Goal: Task Accomplishment & Management: Manage account settings

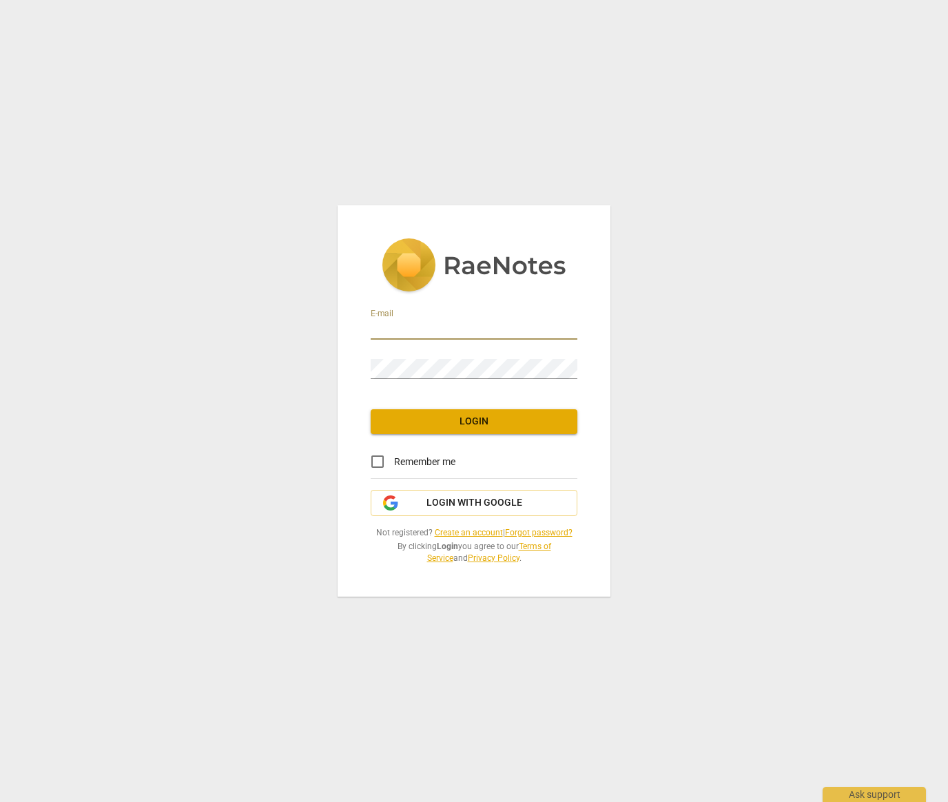
click at [422, 329] on input "email" at bounding box center [474, 330] width 207 height 20
type input "[PERSON_NAME][EMAIL_ADDRESS][PERSON_NAME][DOMAIN_NAME]"
click at [516, 425] on span "Login" at bounding box center [474, 422] width 185 height 14
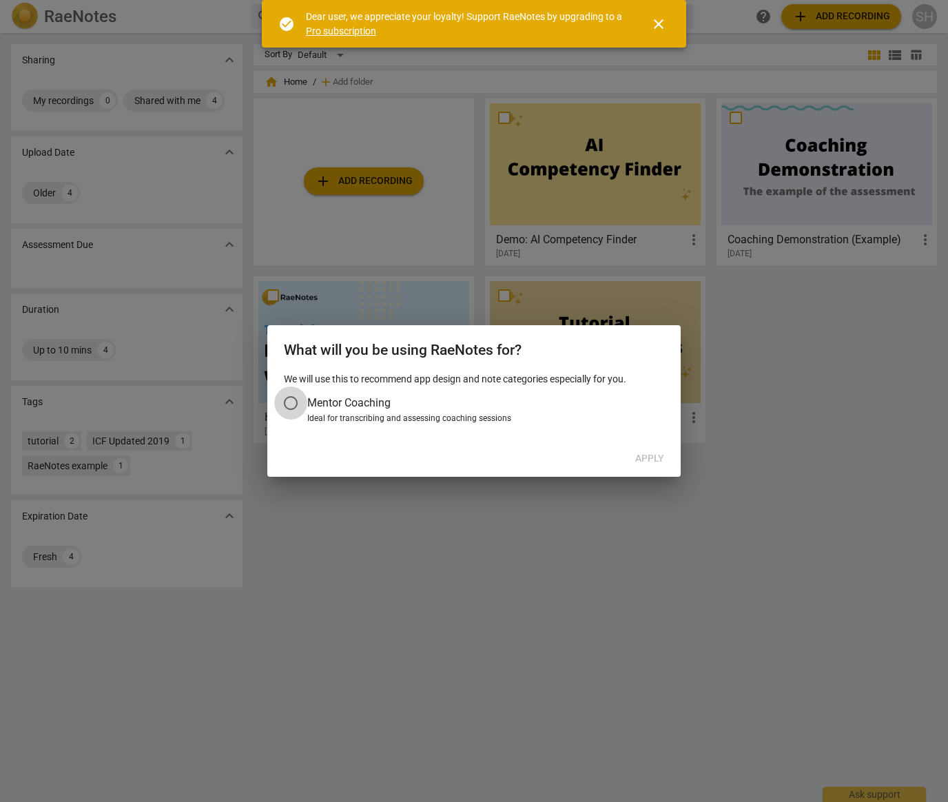
click at [292, 403] on input "Mentor Coaching" at bounding box center [290, 403] width 33 height 33
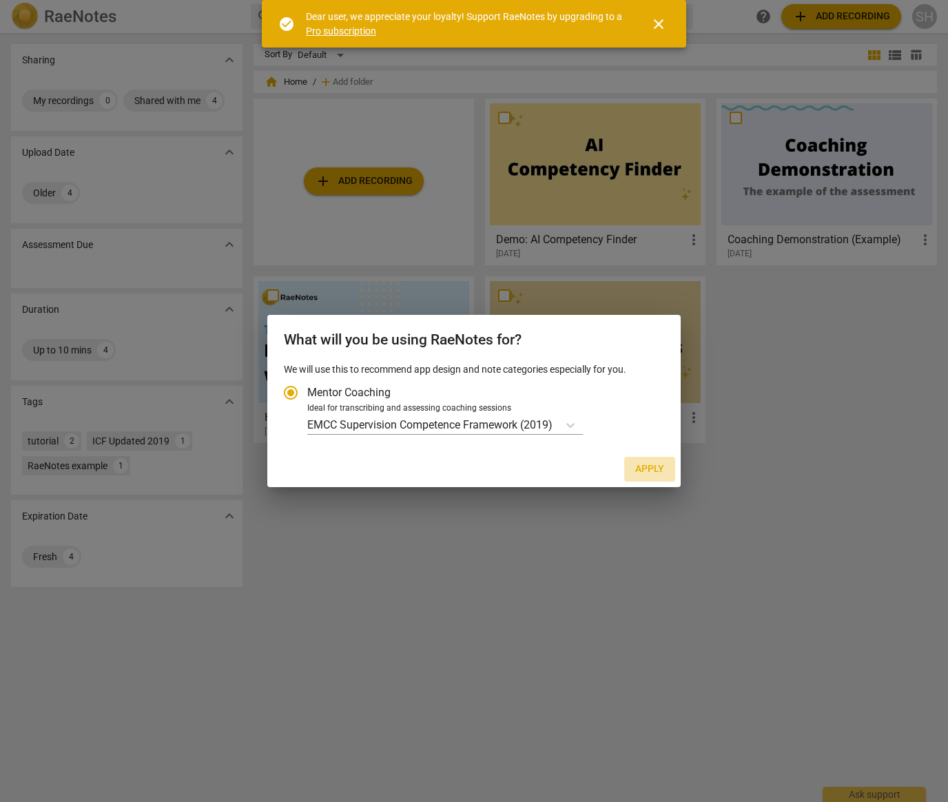
click at [652, 468] on span "Apply" at bounding box center [649, 469] width 29 height 14
radio input "false"
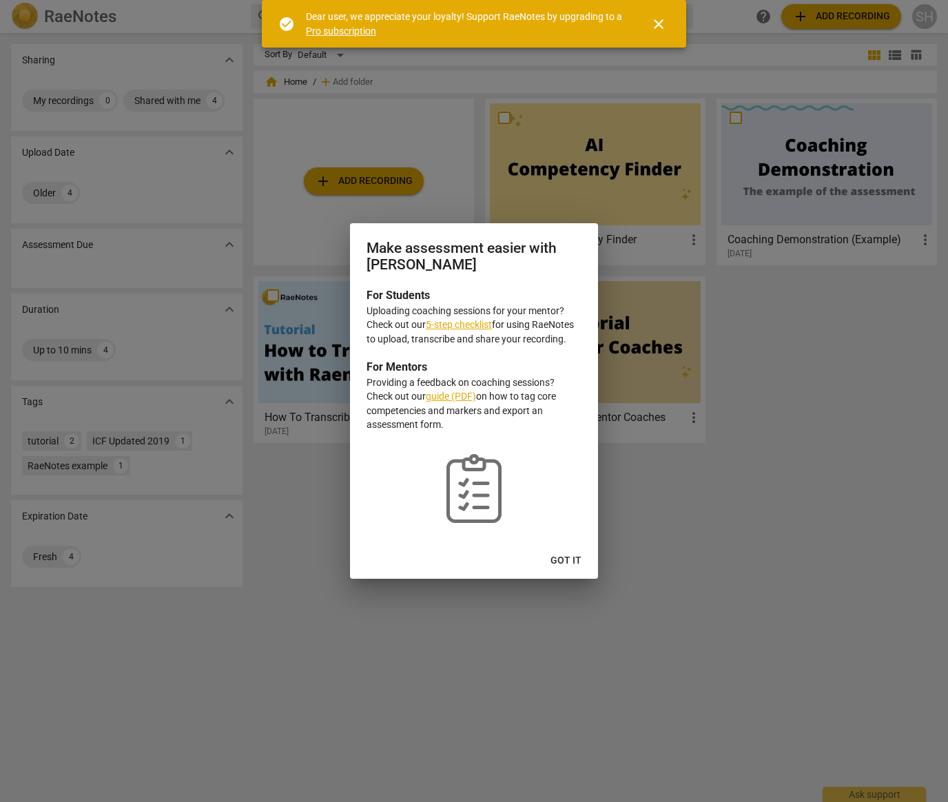
click at [467, 327] on link "5-step checklist" at bounding box center [459, 324] width 66 height 11
click at [447, 398] on link "guide (PDF)" at bounding box center [451, 396] width 50 height 11
click at [574, 564] on span "Got it" at bounding box center [566, 561] width 31 height 14
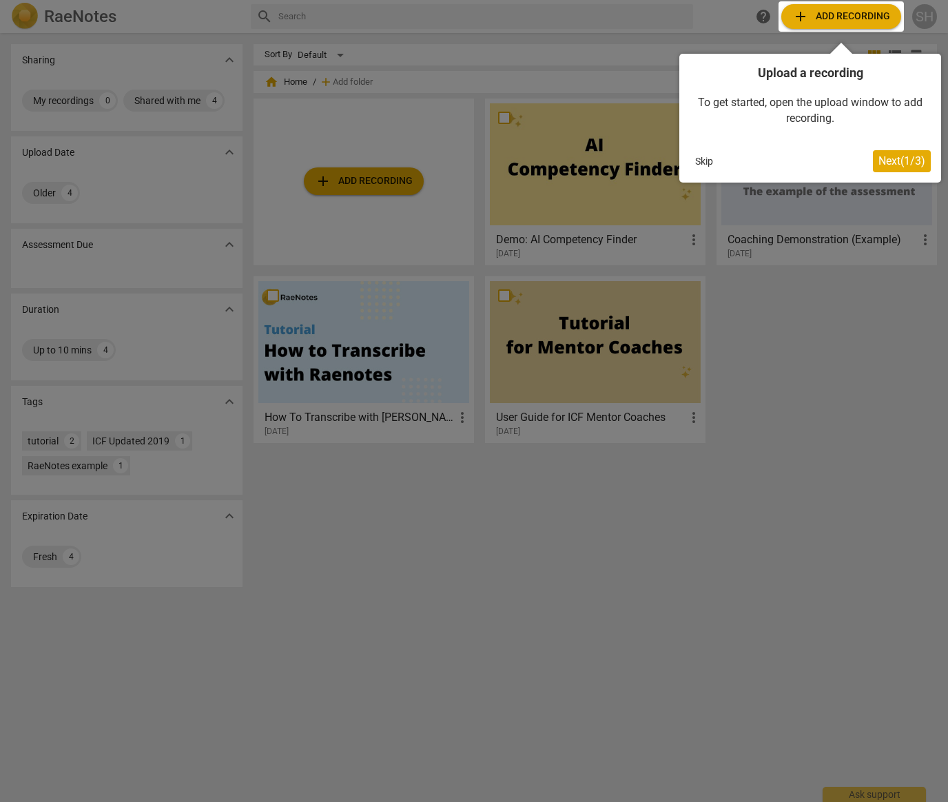
click at [834, 17] on div at bounding box center [841, 16] width 125 height 30
click at [385, 176] on div at bounding box center [474, 401] width 948 height 802
click at [708, 161] on button "Skip" at bounding box center [704, 161] width 29 height 21
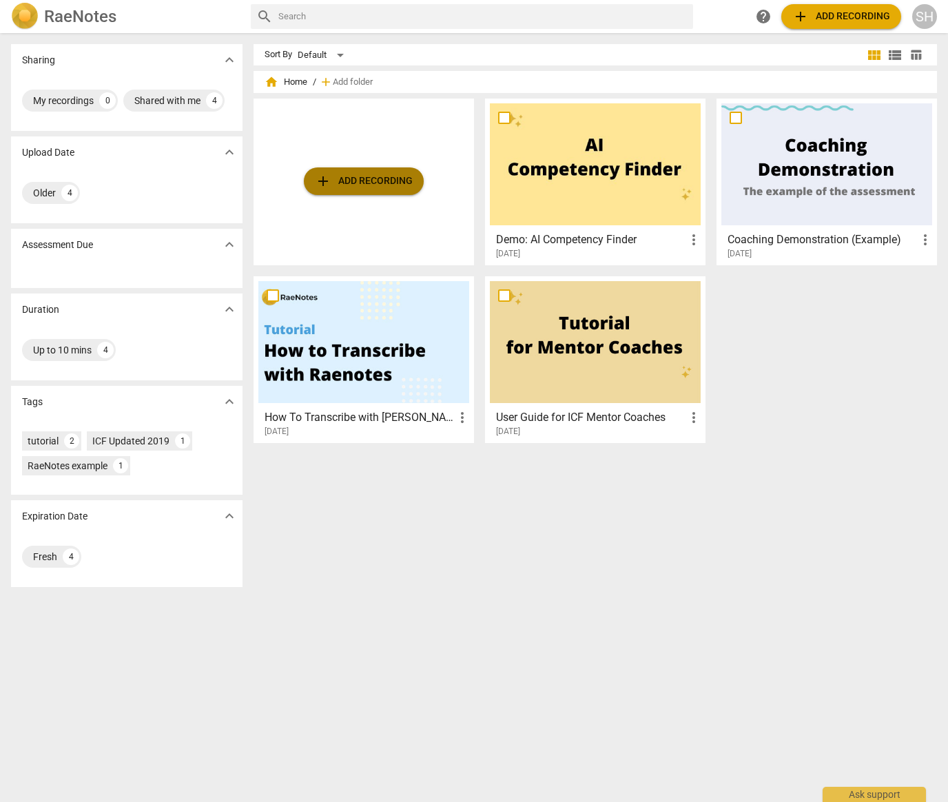
click at [338, 181] on span "add Add recording" at bounding box center [364, 181] width 98 height 17
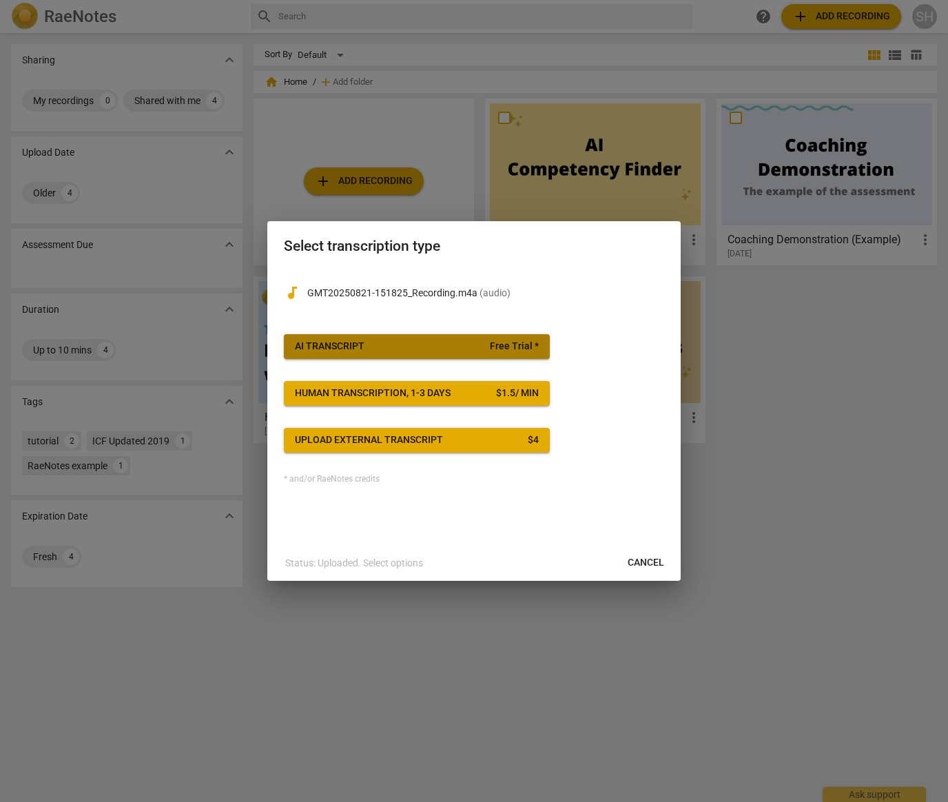
click at [476, 346] on span "AI Transcript Free Trial *" at bounding box center [417, 347] width 244 height 14
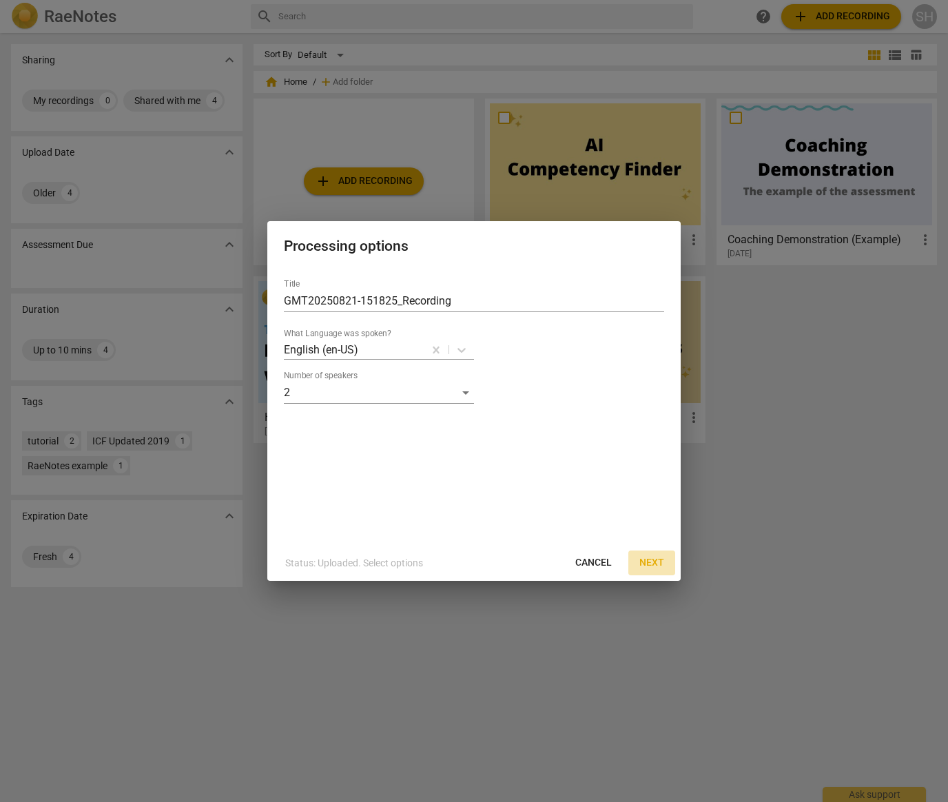
click at [652, 563] on span "Next" at bounding box center [652, 563] width 25 height 14
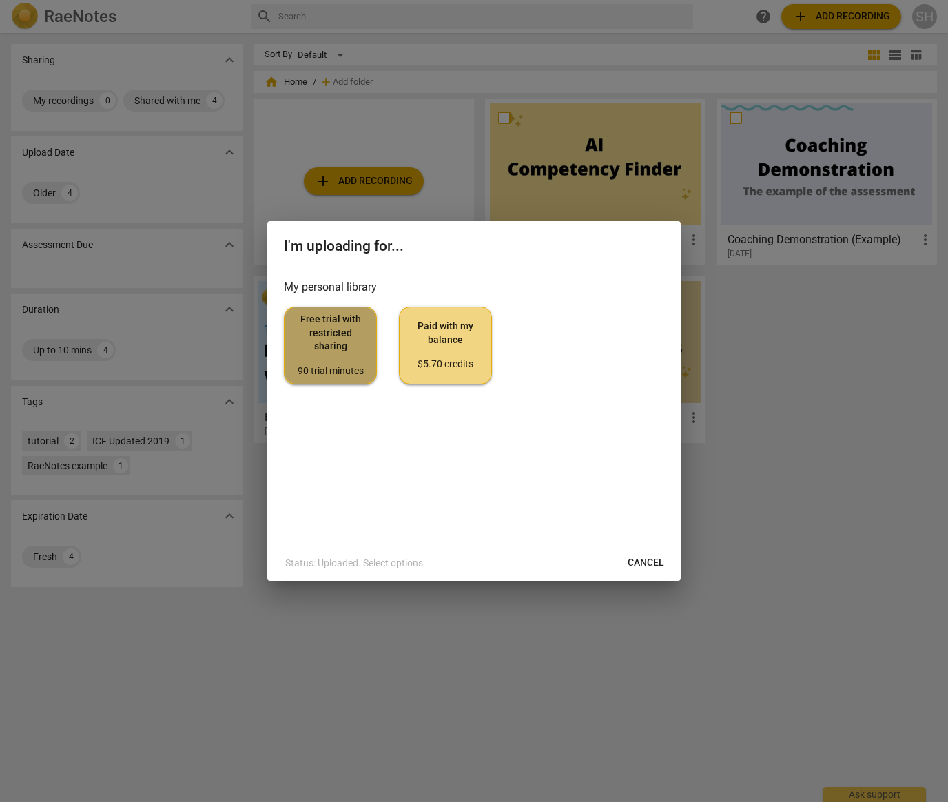
click at [323, 339] on span "Free trial with restricted sharing 90 trial minutes" at bounding box center [331, 345] width 70 height 65
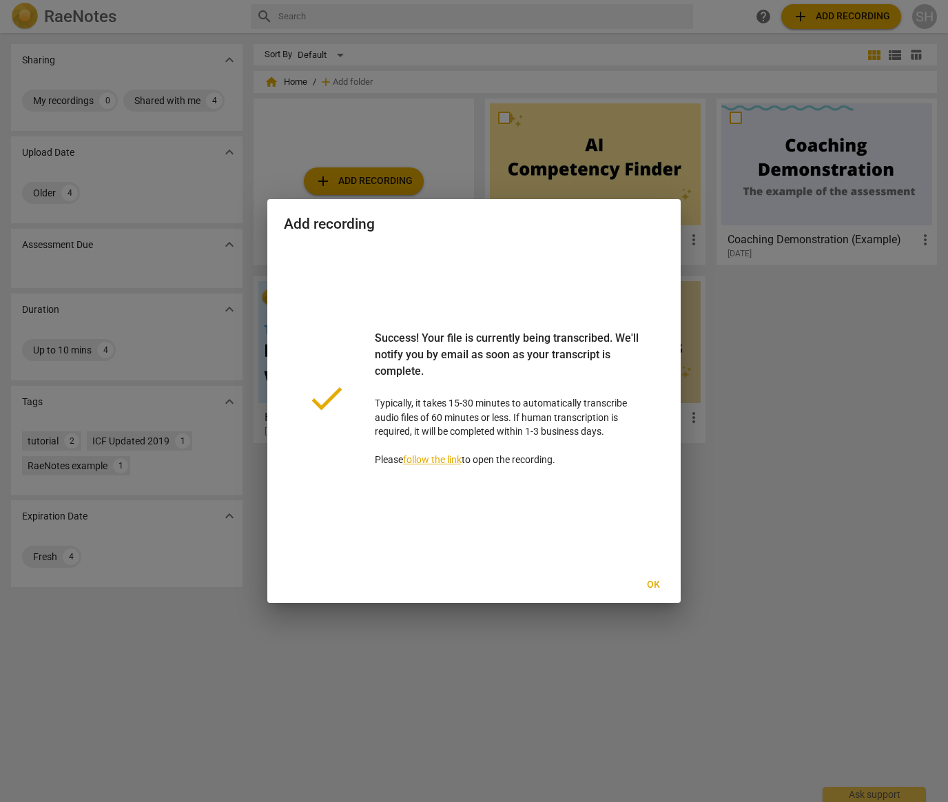
click at [432, 460] on link "follow the link" at bounding box center [432, 459] width 59 height 11
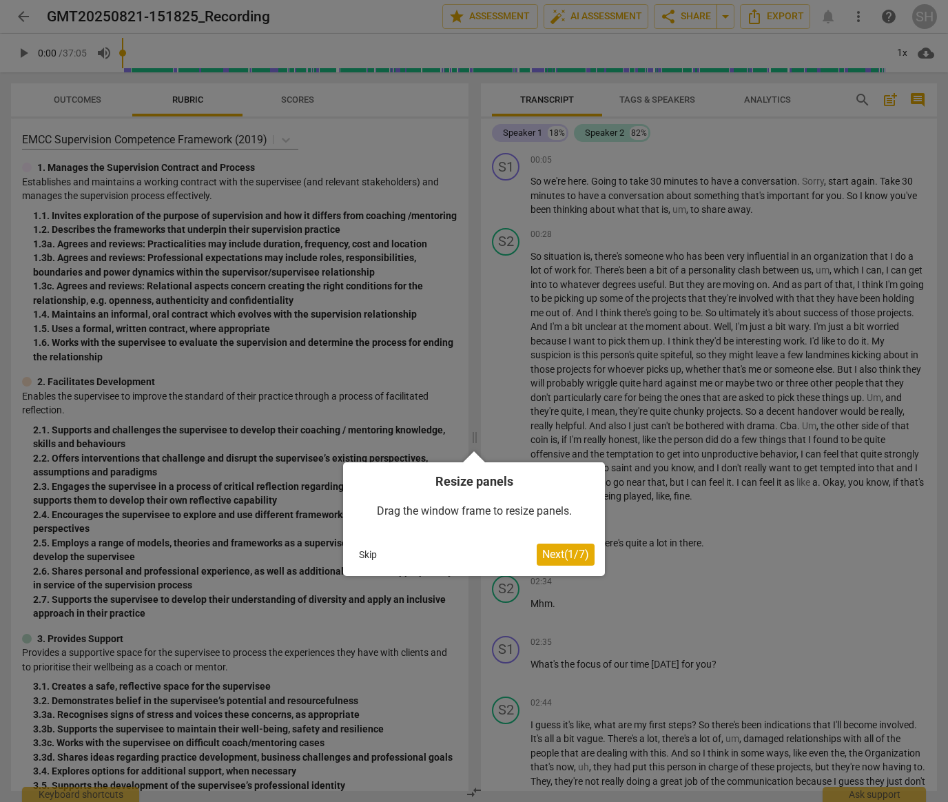
click at [369, 555] on button "Skip" at bounding box center [368, 554] width 29 height 21
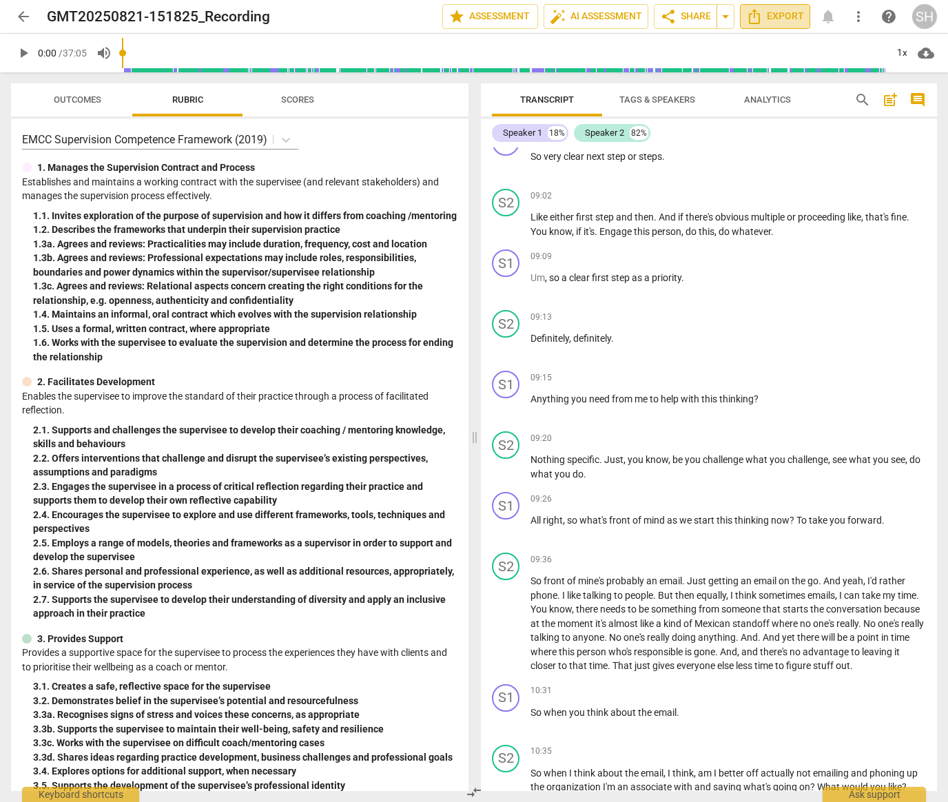
click at [781, 21] on span "Export" at bounding box center [775, 16] width 58 height 17
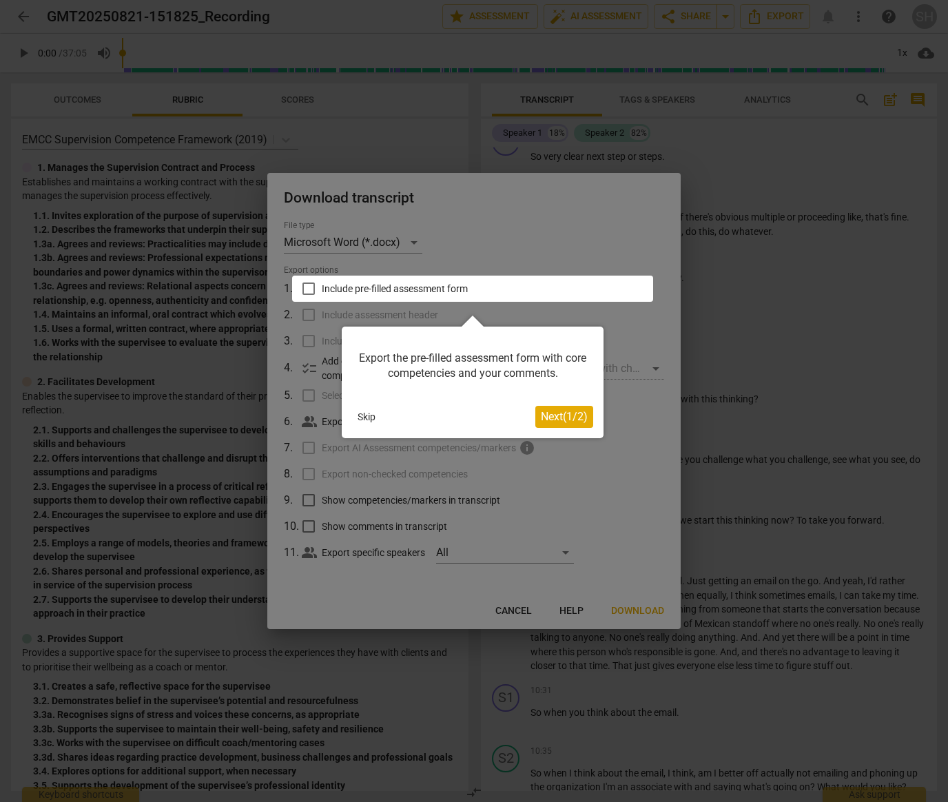
click at [520, 611] on div at bounding box center [474, 401] width 948 height 802
click at [516, 610] on div at bounding box center [474, 401] width 948 height 802
click at [363, 415] on button "Skip" at bounding box center [366, 417] width 29 height 21
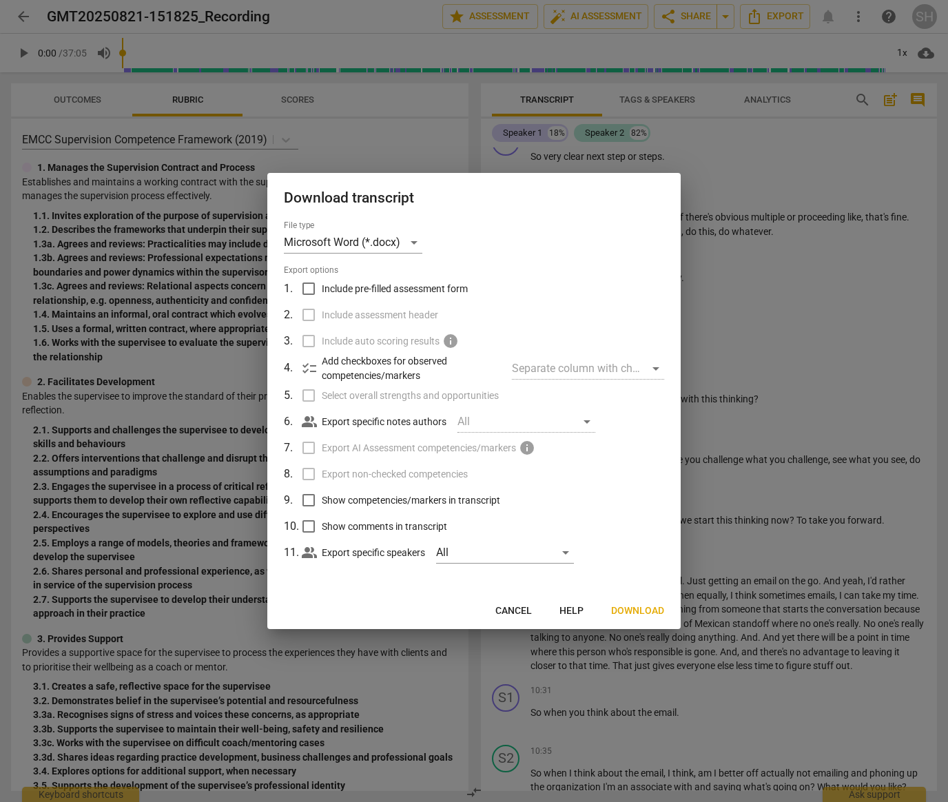
click at [509, 611] on span "Cancel" at bounding box center [514, 611] width 37 height 14
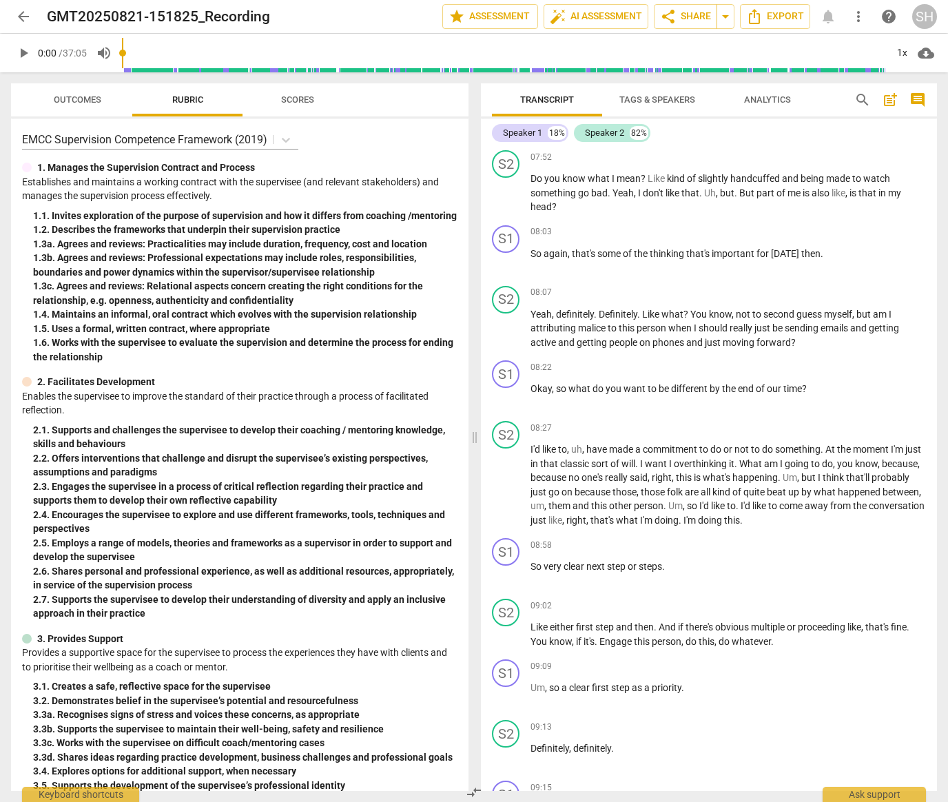
scroll to position [1820, 0]
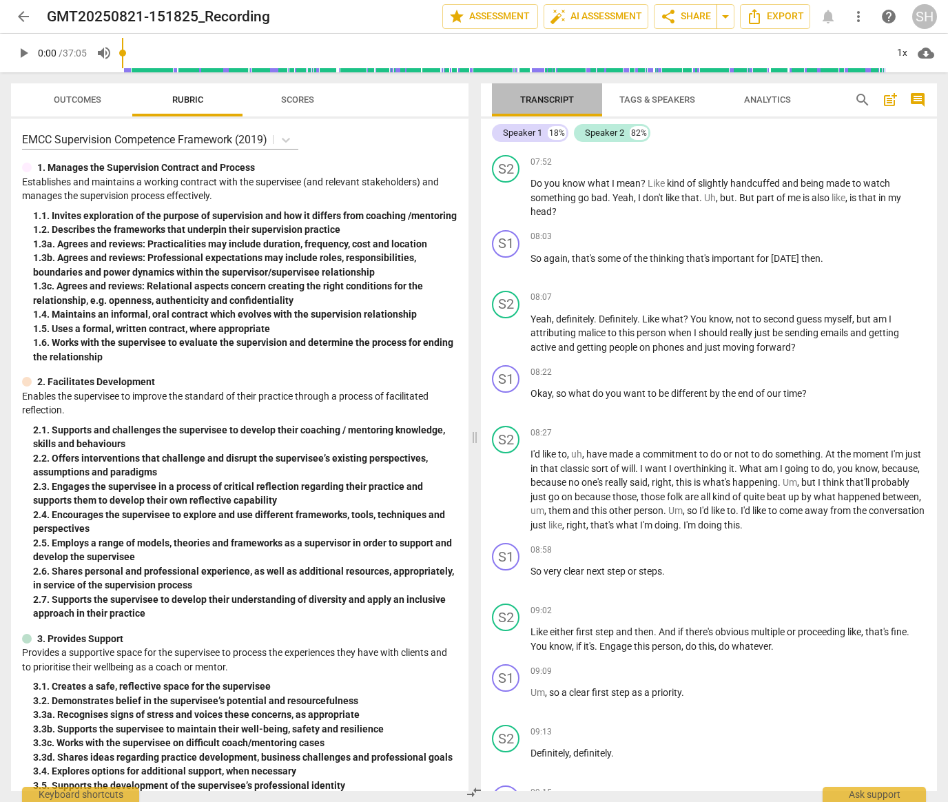
click at [547, 97] on span "Transcript" at bounding box center [547, 99] width 54 height 10
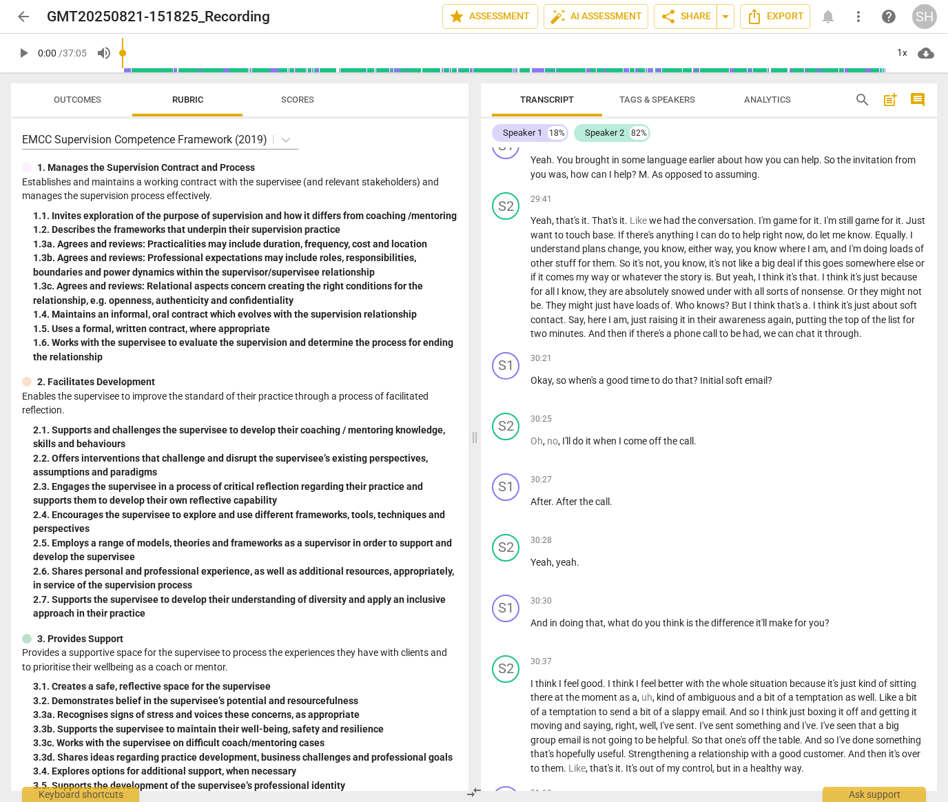
scroll to position [8172, 0]
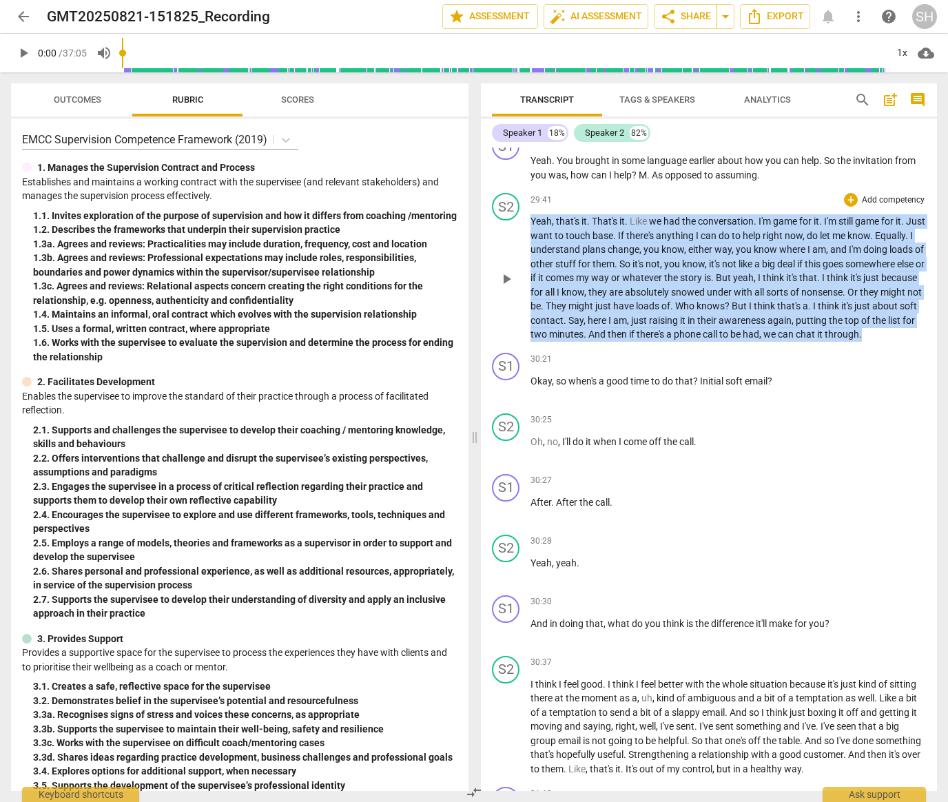
drag, startPoint x: 531, startPoint y: 305, endPoint x: 633, endPoint y: 432, distance: 163.7
click at [633, 342] on p "Yeah , that's it . That's it . Like we had the conversation . I'm game for it .…" at bounding box center [729, 278] width 396 height 128
copy p "Yeah , that's it . That's it . Like we had the conversation . I'm game for it .…"
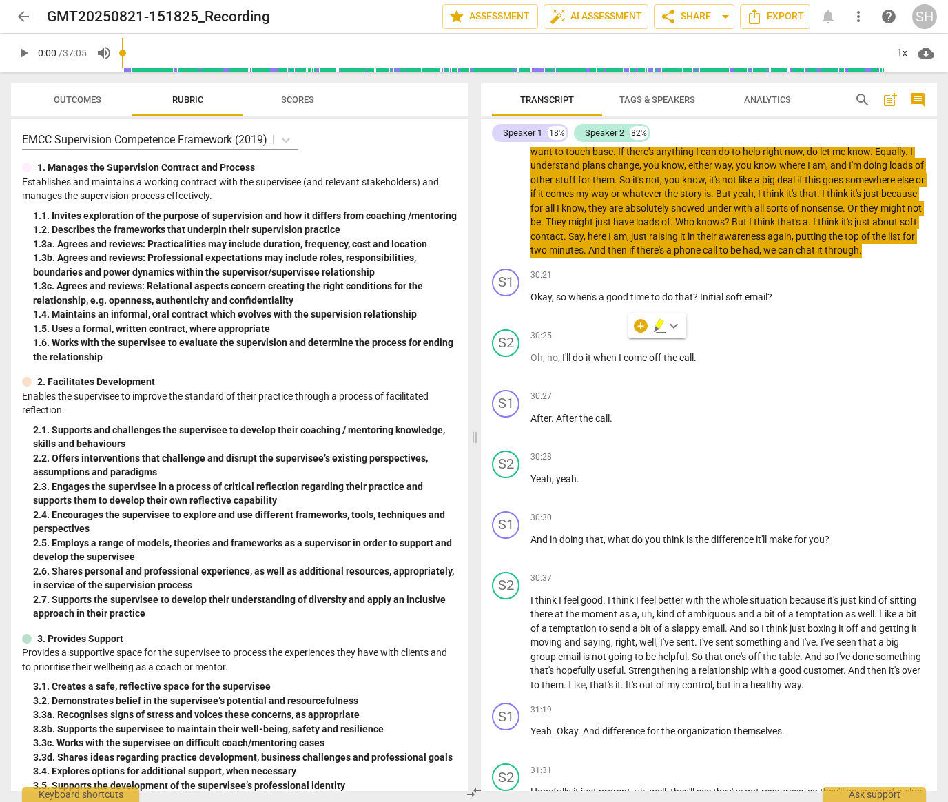
scroll to position [8266, 0]
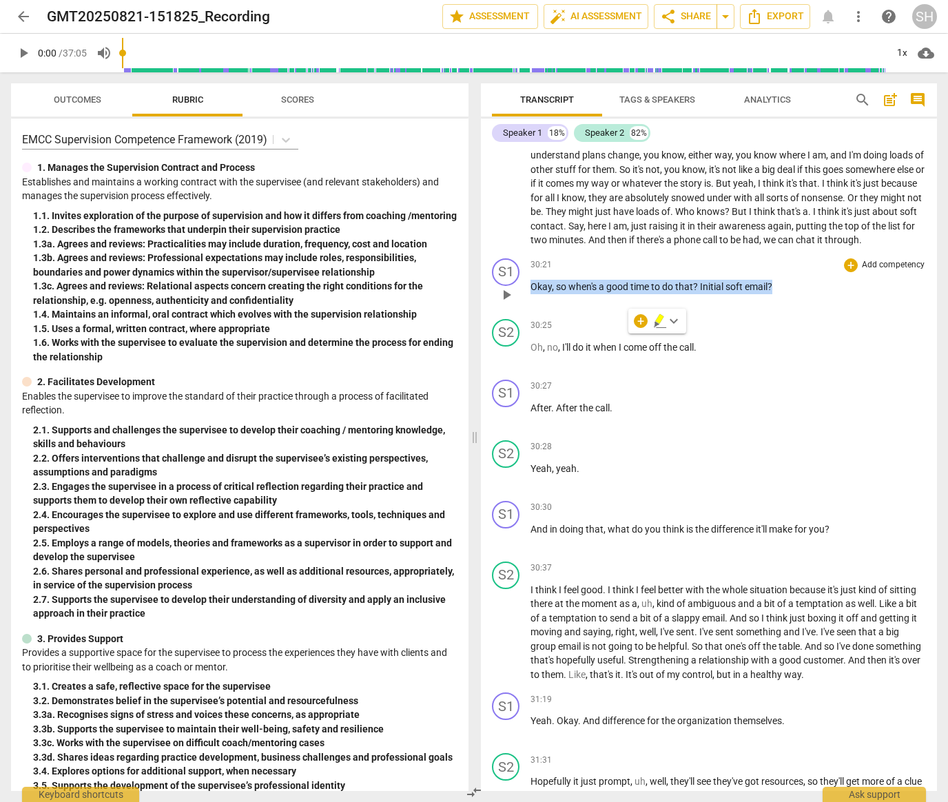
drag, startPoint x: 532, startPoint y: 383, endPoint x: 781, endPoint y: 386, distance: 248.8
click at [781, 294] on p "Okay , so when's a good time to do that ? Initial soft email ?" at bounding box center [729, 287] width 396 height 14
copy p "Okay , so when's a good time to do that ? Initial soft email ?"
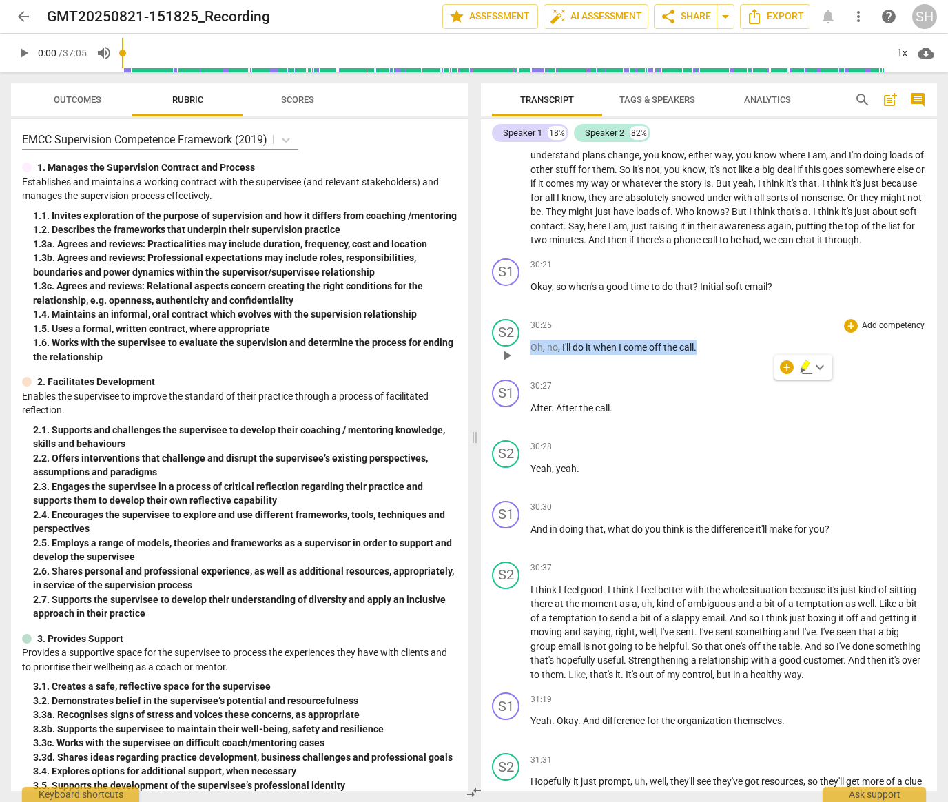
drag, startPoint x: 531, startPoint y: 445, endPoint x: 712, endPoint y: 445, distance: 180.6
click at [712, 355] on p "Oh , no , I'll do it when I come off the call ." at bounding box center [729, 347] width 396 height 14
copy p "Oh , no , I'll do it when I come off the call ."
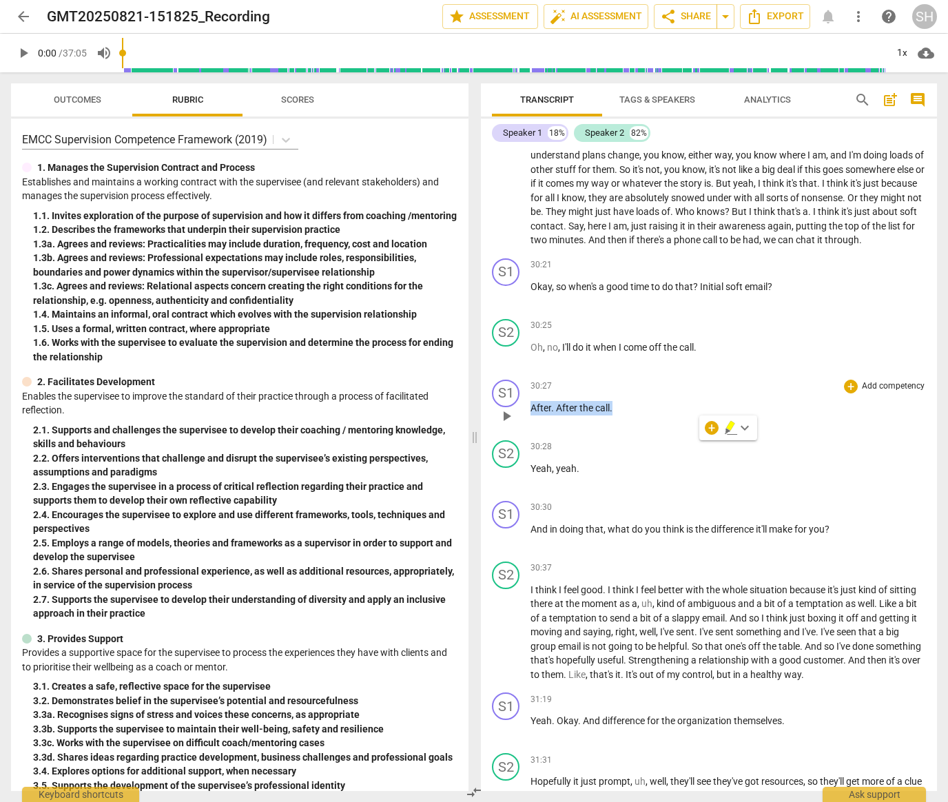
drag, startPoint x: 532, startPoint y: 503, endPoint x: 618, endPoint y: 505, distance: 86.2
click at [618, 416] on p "After . After the call ." at bounding box center [729, 408] width 396 height 14
copy p "After . After the call ."
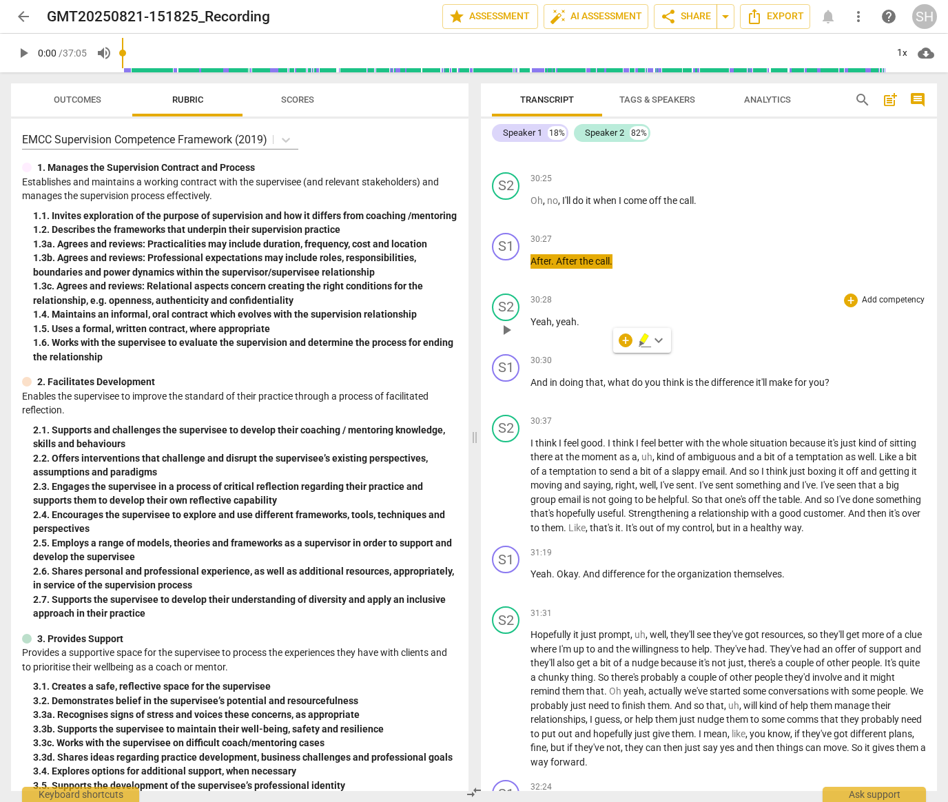
scroll to position [8415, 0]
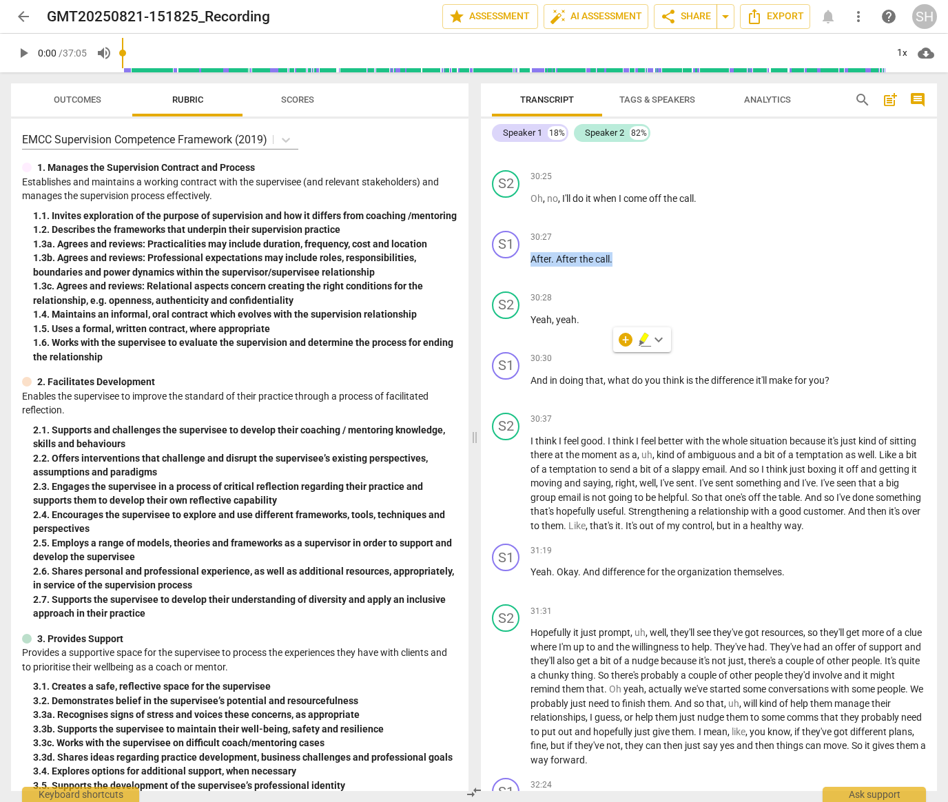
click at [927, 54] on span "cloud_download" at bounding box center [926, 53] width 17 height 17
click at [880, 263] on div at bounding box center [474, 401] width 948 height 802
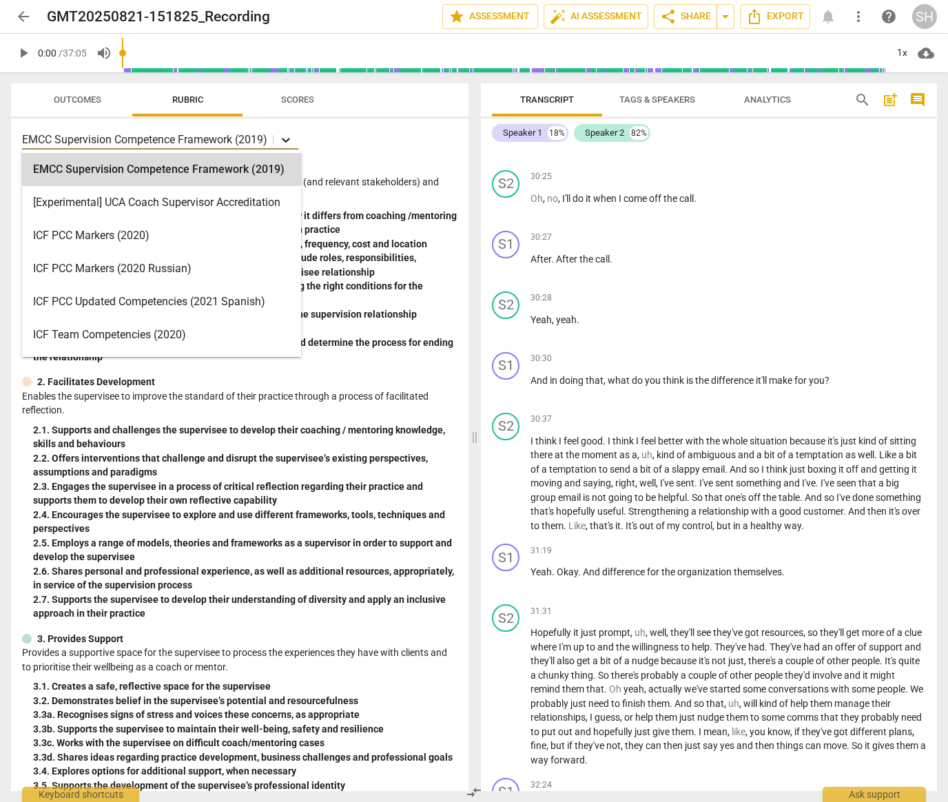
click at [289, 138] on icon at bounding box center [286, 140] width 14 height 14
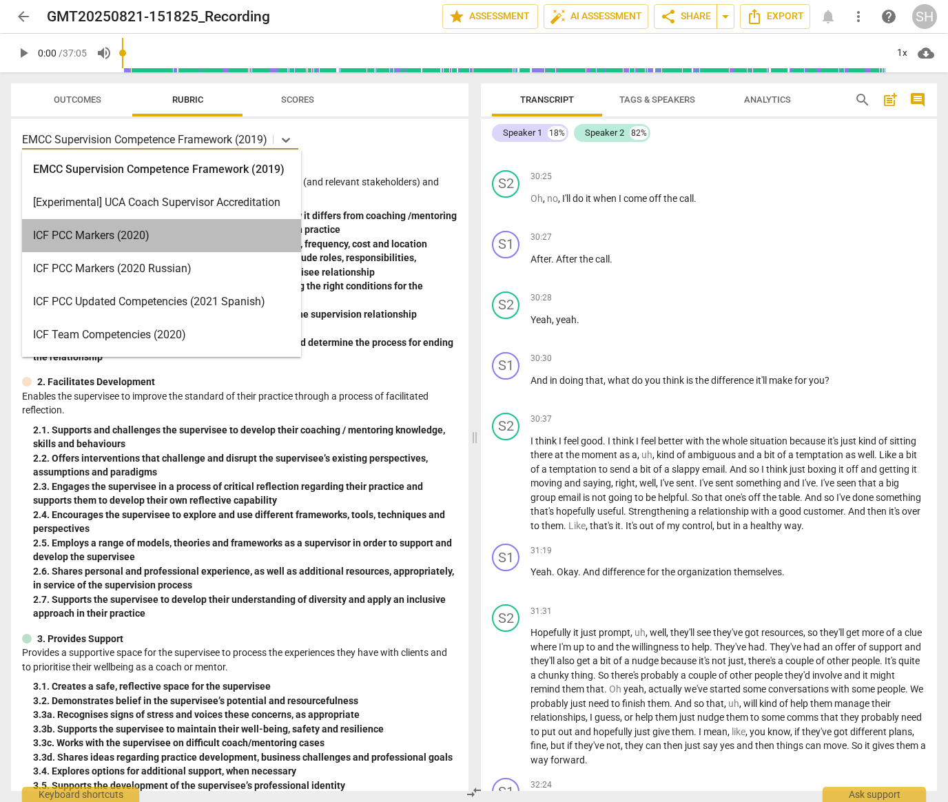
click at [198, 236] on div "ICF PCC Markers (2020)" at bounding box center [161, 235] width 279 height 33
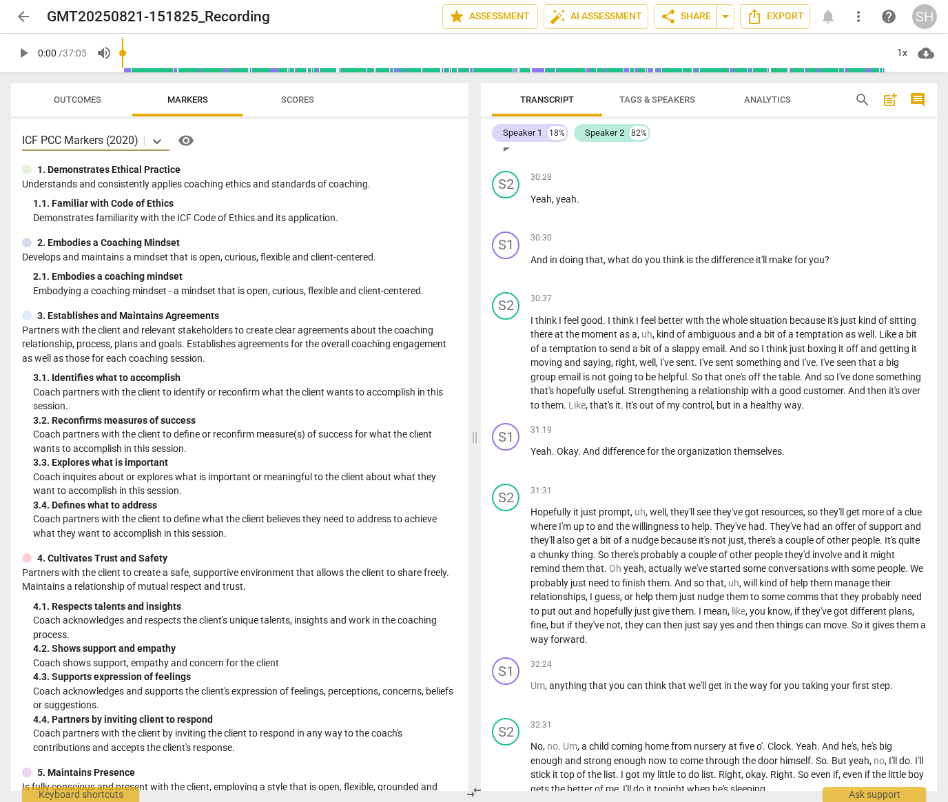
scroll to position [8537, 0]
drag, startPoint x: 531, startPoint y: 354, endPoint x: 850, endPoint y: 357, distance: 319.1
click at [850, 266] on p "And in doing that , what do you think is the difference it'll make for you ?" at bounding box center [729, 259] width 396 height 14
copy p "And in doing that , what do you think is the difference it'll make for you ?"
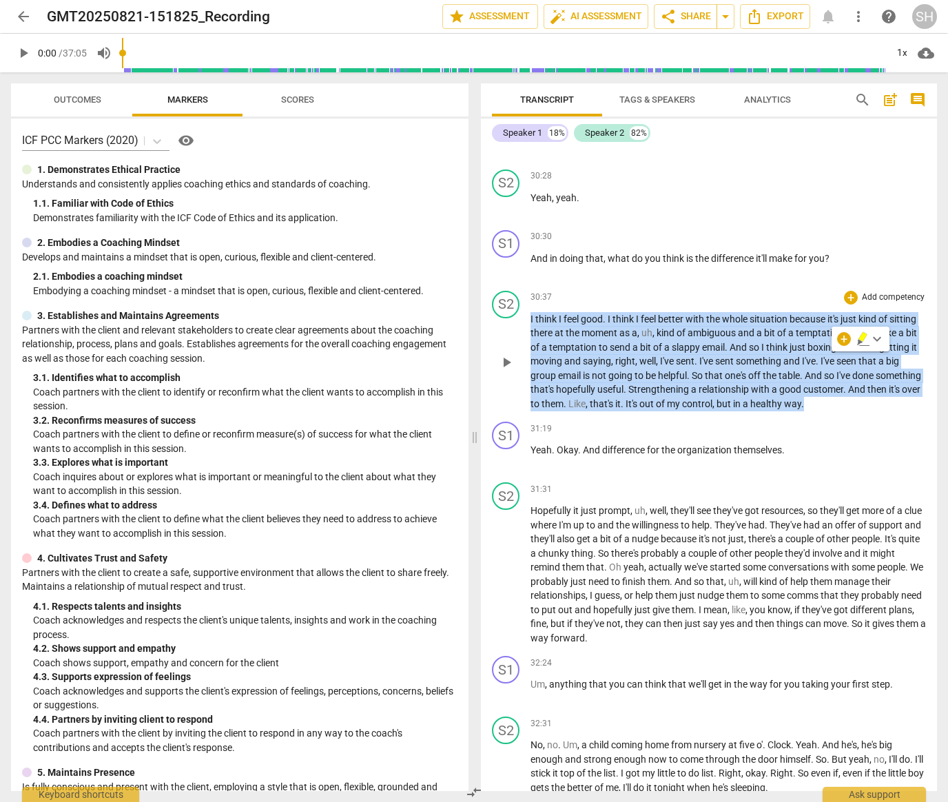
drag, startPoint x: 531, startPoint y: 417, endPoint x: 879, endPoint y: 506, distance: 359.9
click at [879, 411] on p "I think I feel good . I think I feel better with the whole situation because it…" at bounding box center [729, 361] width 396 height 99
copy p "I think I feel good . I think I feel better with the whole situation because it…"
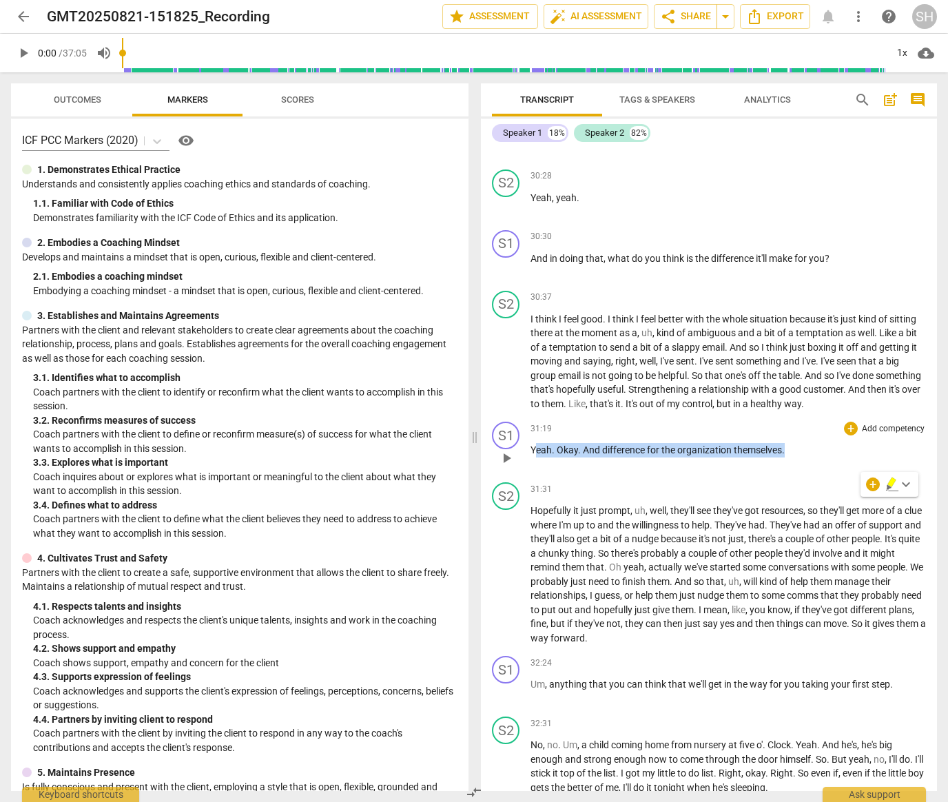
drag, startPoint x: 533, startPoint y: 545, endPoint x: 794, endPoint y: 554, distance: 260.7
click at [794, 458] on p "Yeah . Okay . And difference for the organization themselves ." at bounding box center [729, 450] width 396 height 14
copy p "eah . Okay . And difference for the organization themselves ."
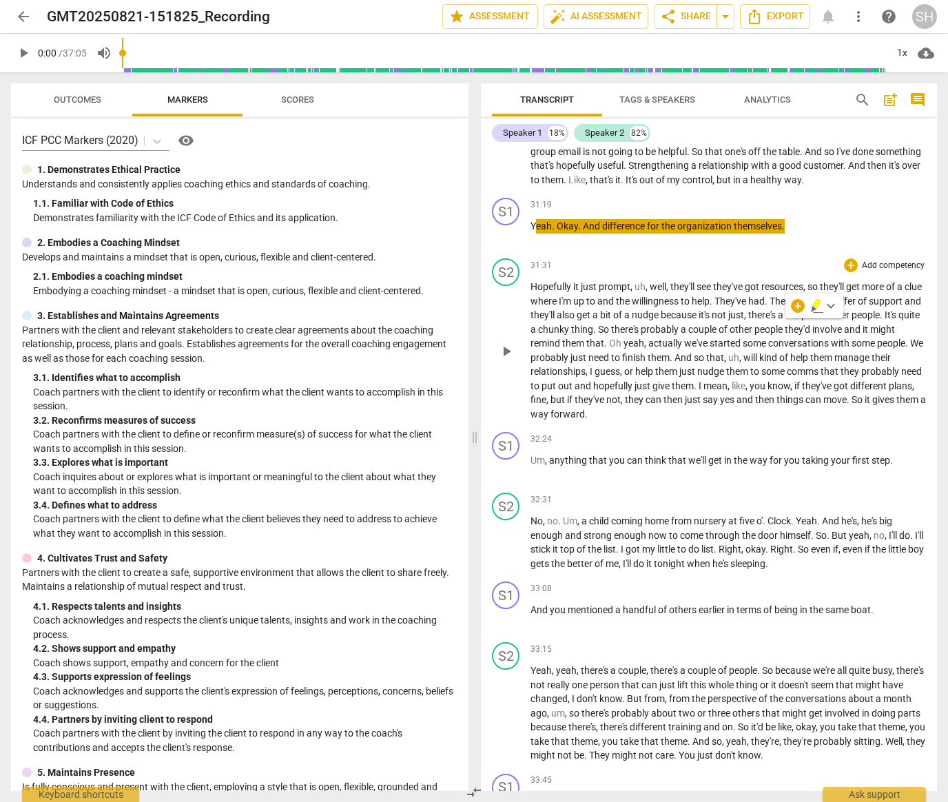
scroll to position [8763, 0]
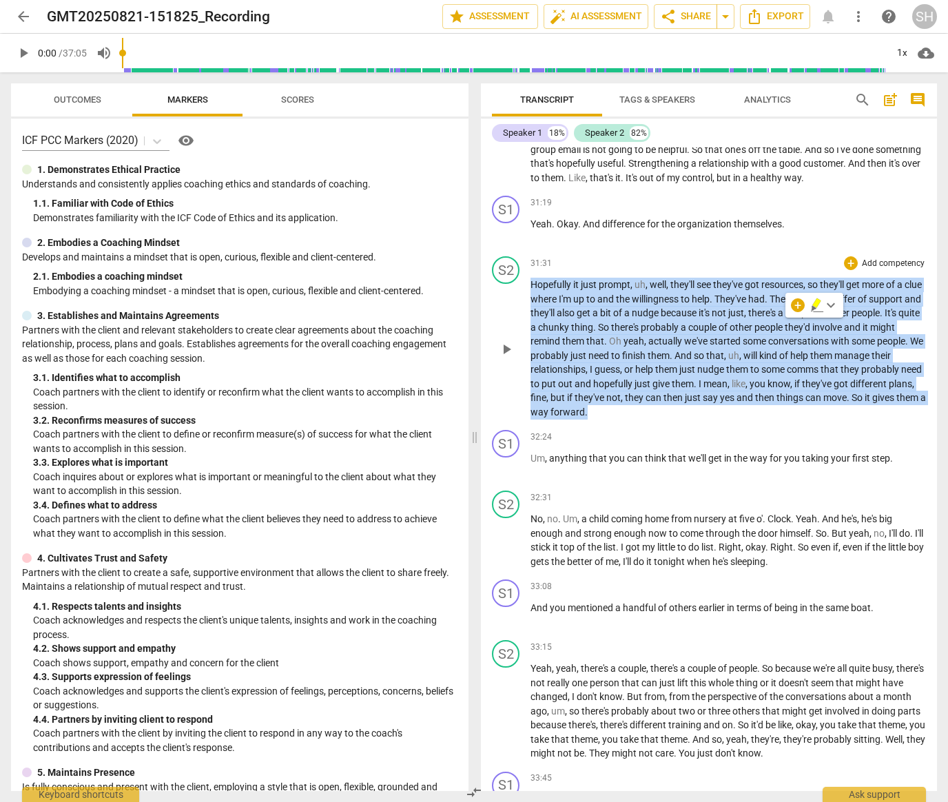
drag, startPoint x: 530, startPoint y: 382, endPoint x: 711, endPoint y: 509, distance: 221.2
click at [711, 419] on p "Hopefully it just prompt , uh , well , they'll see they've got resources , so t…" at bounding box center [729, 348] width 396 height 141
copy p "Hopefully it just prompt , uh , well , they'll see they've got resources , so t…"
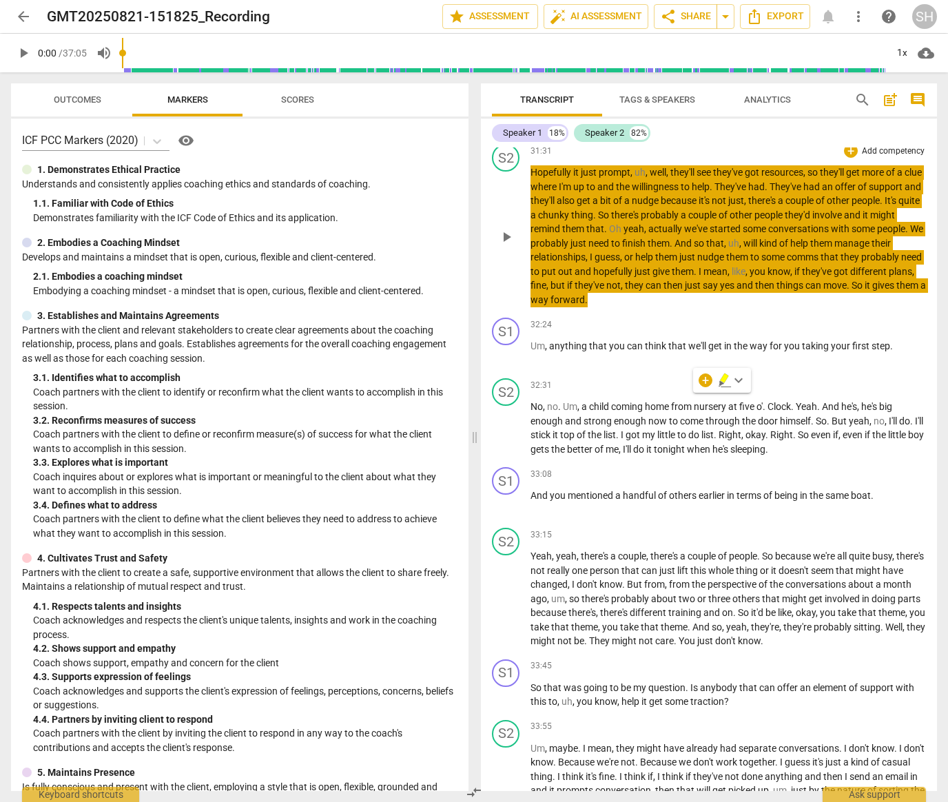
scroll to position [8876, 0]
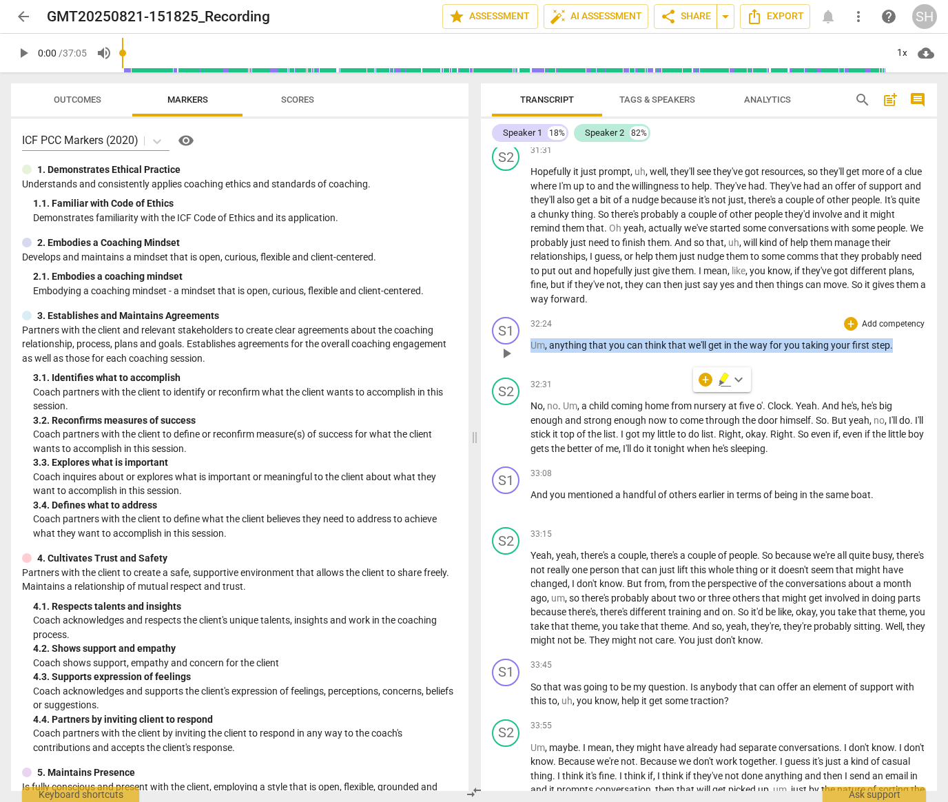
drag, startPoint x: 532, startPoint y: 442, endPoint x: 894, endPoint y: 449, distance: 361.9
click at [894, 353] on p "Um , anything that you can think that we'll get in the way for you taking your …" at bounding box center [729, 345] width 396 height 14
copy p "Um , anything that you can think that we'll get in the way for you taking your …"
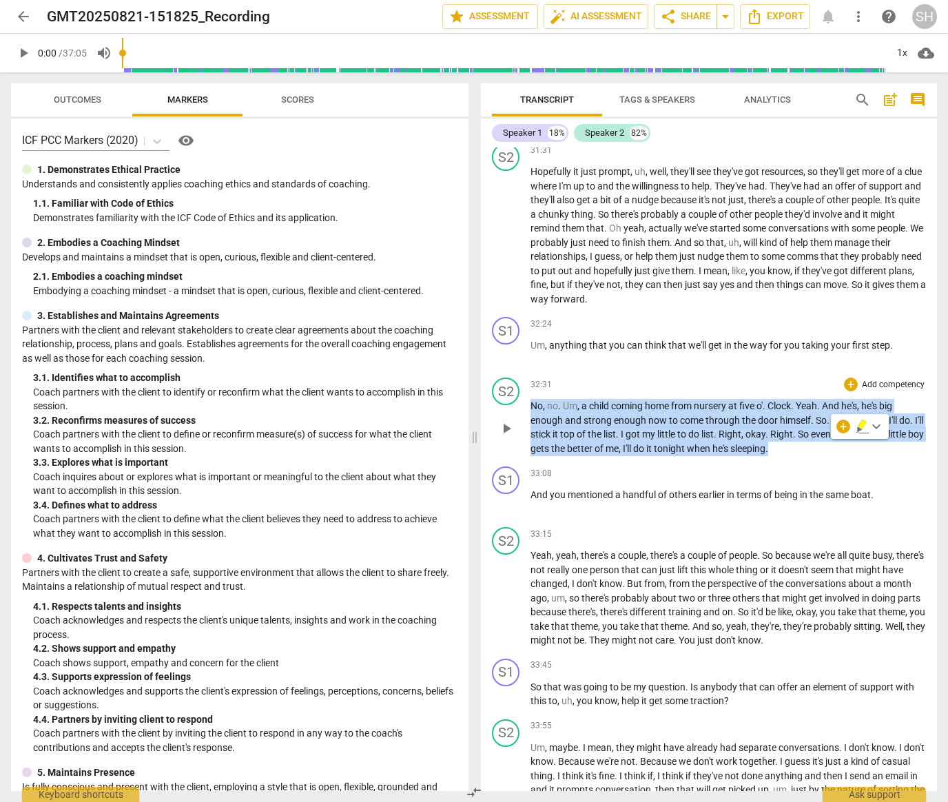
drag, startPoint x: 532, startPoint y: 502, endPoint x: 835, endPoint y: 550, distance: 306.3
click at [835, 456] on p "No , no . Um , a child coming home from nursery at five o' . Clock . Yeah . And…" at bounding box center [729, 427] width 396 height 57
copy p "No , no . Um , a child coming home from nursery at five o' . Clock . Yeah . And…"
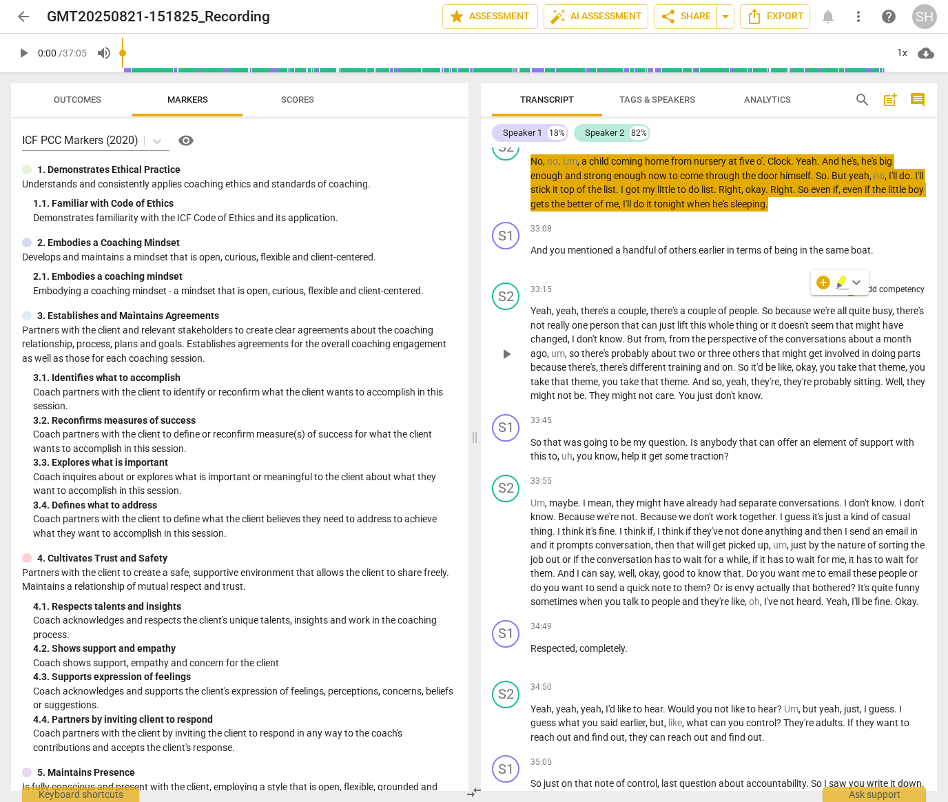
scroll to position [9123, 0]
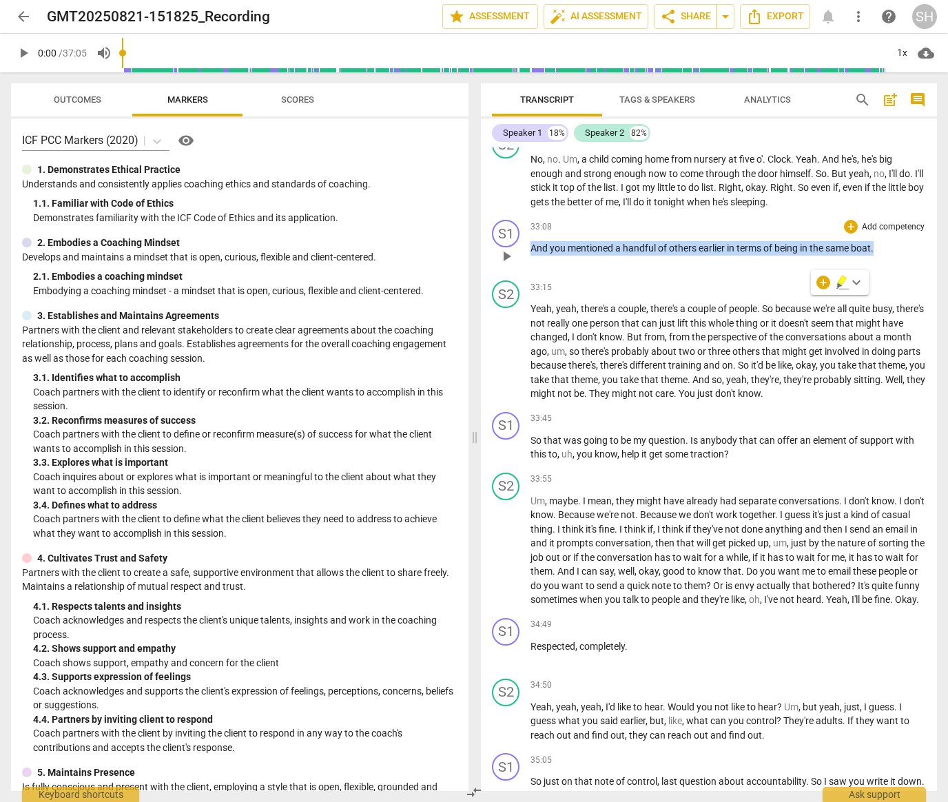
drag, startPoint x: 531, startPoint y: 346, endPoint x: 890, endPoint y: 349, distance: 359.8
click at [890, 256] on p "And you mentioned a handful of others earlier in terms of being in the same boa…" at bounding box center [729, 248] width 396 height 14
click at [553, 294] on div "33:15 + Add competency keyboard_arrow_right" at bounding box center [729, 288] width 396 height 14
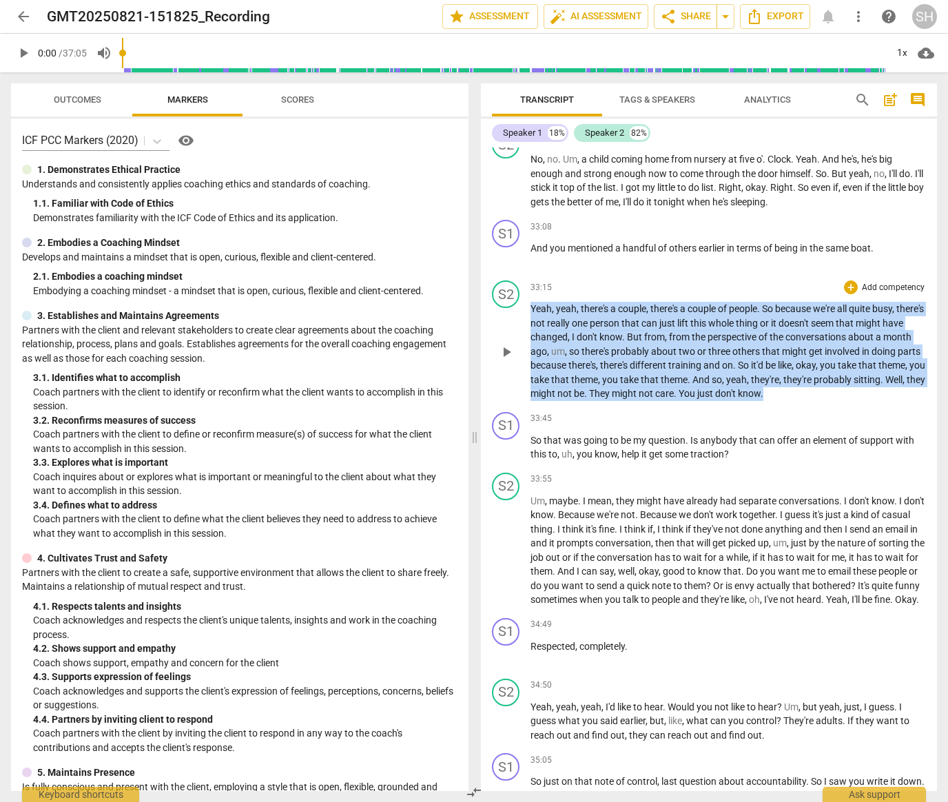
drag, startPoint x: 531, startPoint y: 406, endPoint x: 863, endPoint y: 493, distance: 342.7
click at [863, 401] on p "Yeah , yeah , there's a couple , there's a couple of people . So because we're …" at bounding box center [729, 351] width 396 height 99
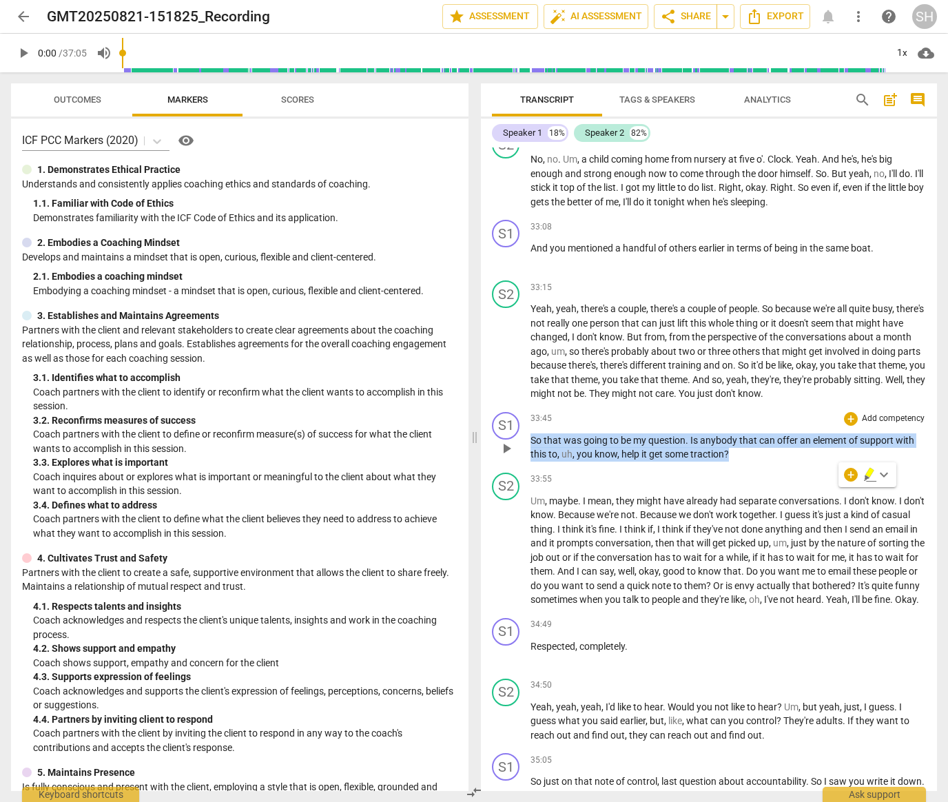
drag, startPoint x: 531, startPoint y: 539, endPoint x: 754, endPoint y: 557, distance: 223.3
click at [754, 462] on p "So that was going to be my question . Is anybody that can offer an element of s…" at bounding box center [729, 448] width 396 height 28
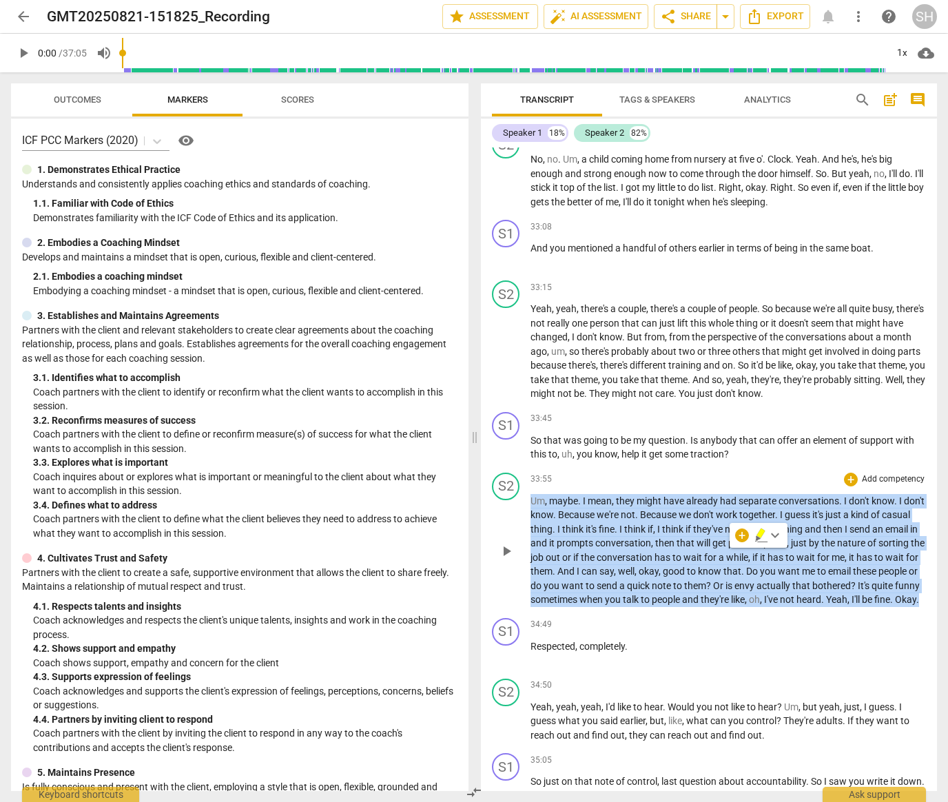
drag, startPoint x: 531, startPoint y: 598, endPoint x: 713, endPoint y: 711, distance: 214.0
click at [713, 607] on p "Um , maybe . I mean , they might have already had separate conversations . I do…" at bounding box center [729, 550] width 396 height 113
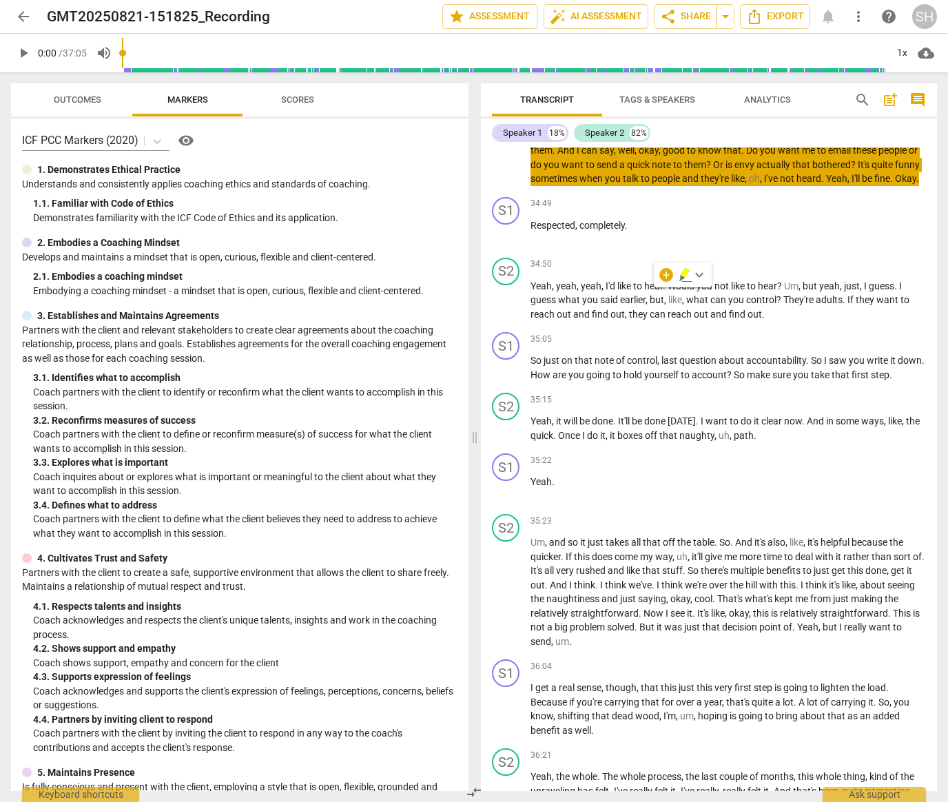
scroll to position [9545, 0]
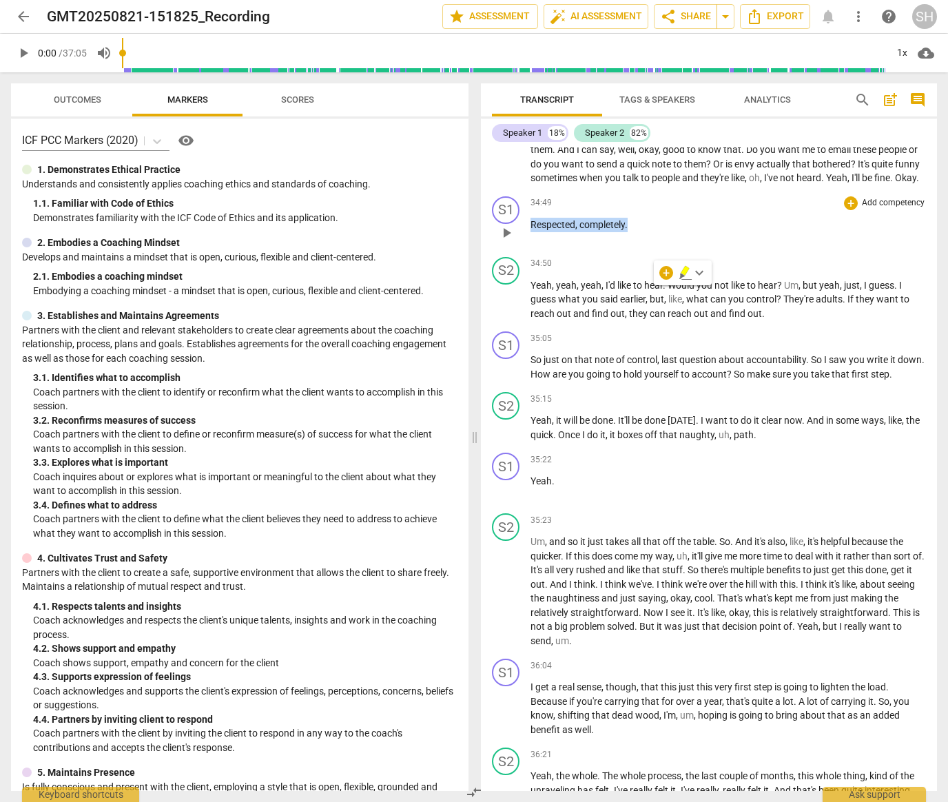
drag, startPoint x: 533, startPoint y: 334, endPoint x: 644, endPoint y: 340, distance: 111.8
click at [644, 232] on p "Respected , completely ." at bounding box center [729, 225] width 396 height 14
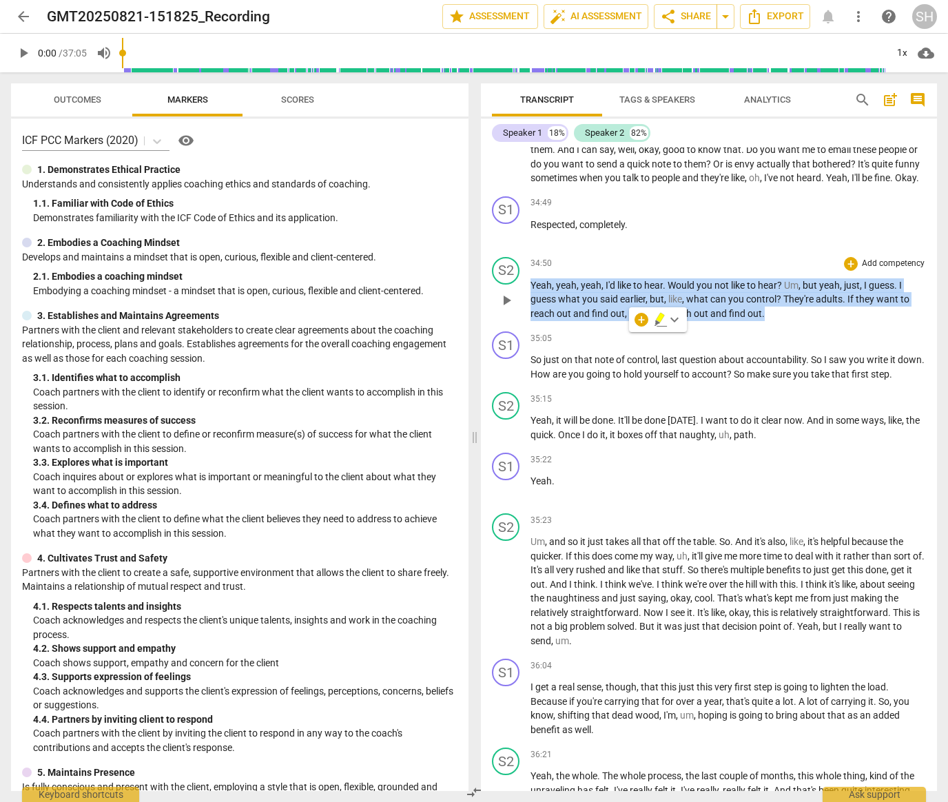
drag, startPoint x: 531, startPoint y: 396, endPoint x: 780, endPoint y: 429, distance: 251.1
click at [780, 321] on p "Yeah , yeah , yeah , I'd like to hear . Would you not like to hear ? Um , but y…" at bounding box center [729, 299] width 396 height 43
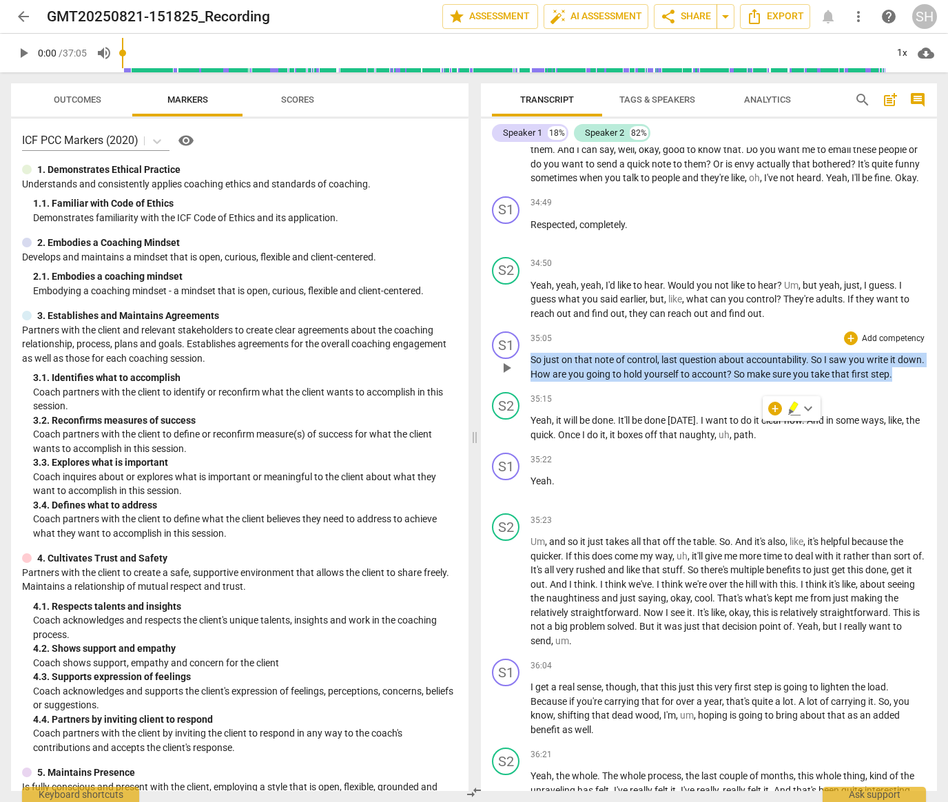
drag, startPoint x: 532, startPoint y: 471, endPoint x: 921, endPoint y: 482, distance: 389.5
click at [921, 387] on div "S1 play_arrow pause 35:05 + Add competency keyboard_arrow_right So just on that…" at bounding box center [709, 356] width 456 height 61
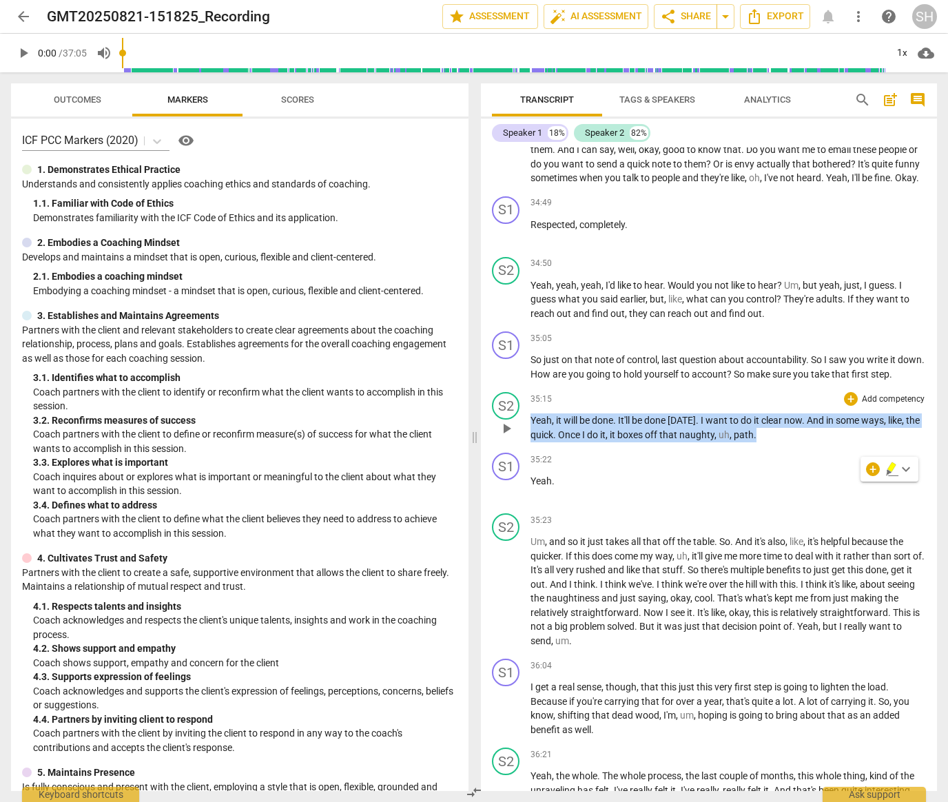
drag, startPoint x: 533, startPoint y: 531, endPoint x: 810, endPoint y: 548, distance: 278.2
click at [810, 442] on p "Yeah , it will be done . It'll be done [DATE] . I want to do it clear now . And…" at bounding box center [729, 428] width 396 height 28
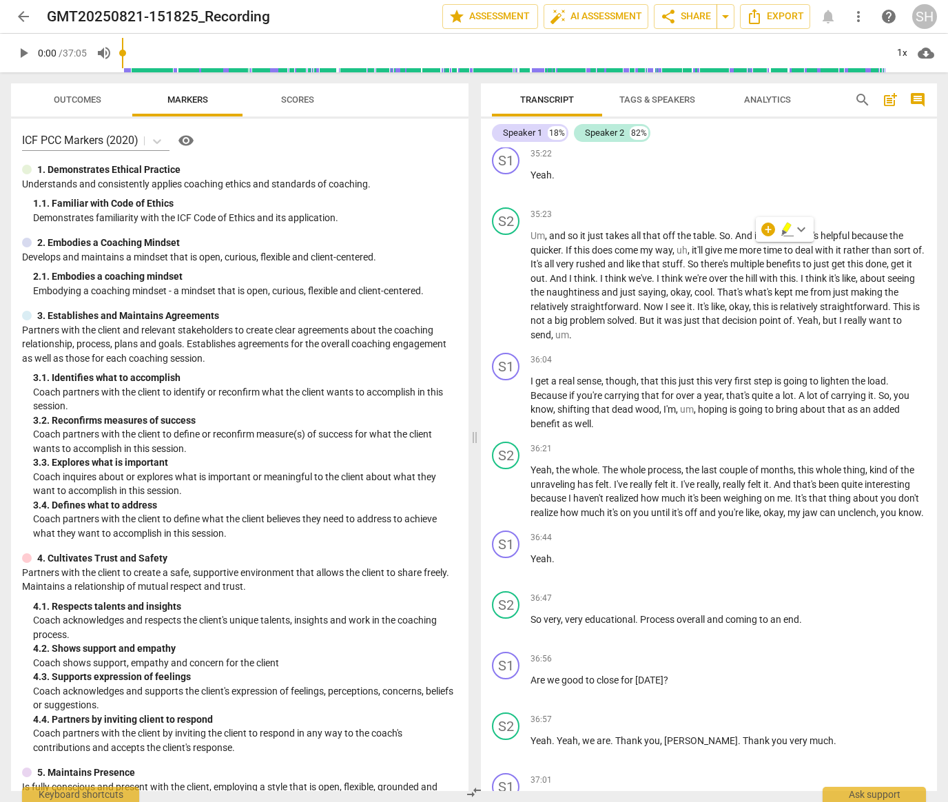
scroll to position [9853, 0]
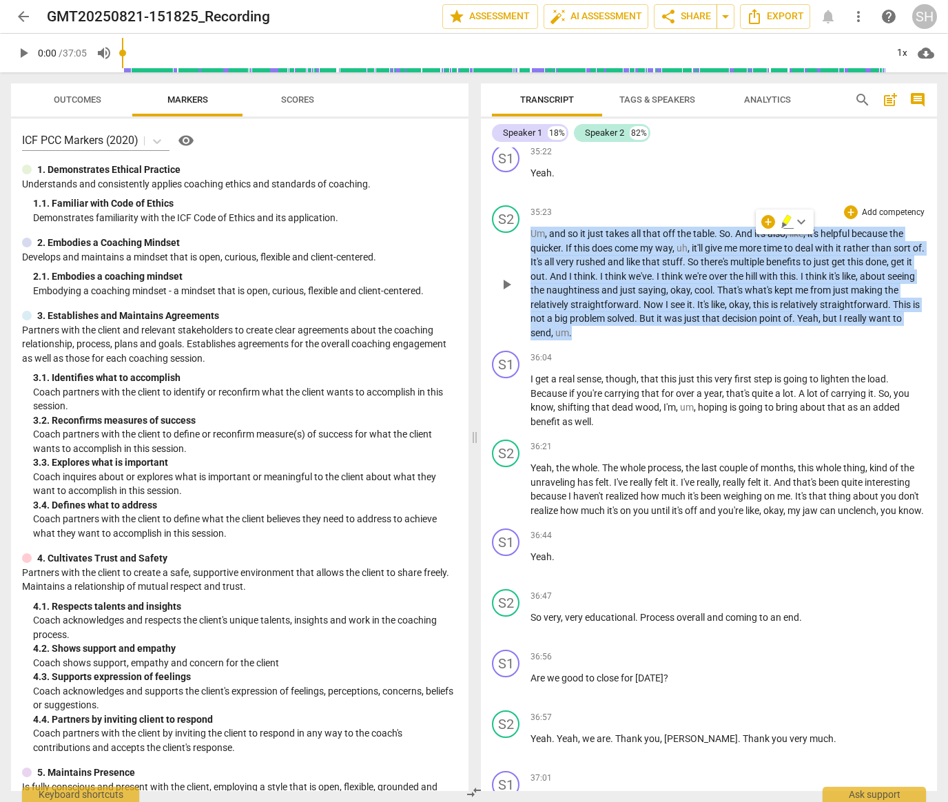
drag, startPoint x: 530, startPoint y: 345, endPoint x: 644, endPoint y: 443, distance: 150.6
click at [644, 340] on p "Um , and so it just takes all that off the table . So . And it's also , like , …" at bounding box center [729, 283] width 396 height 113
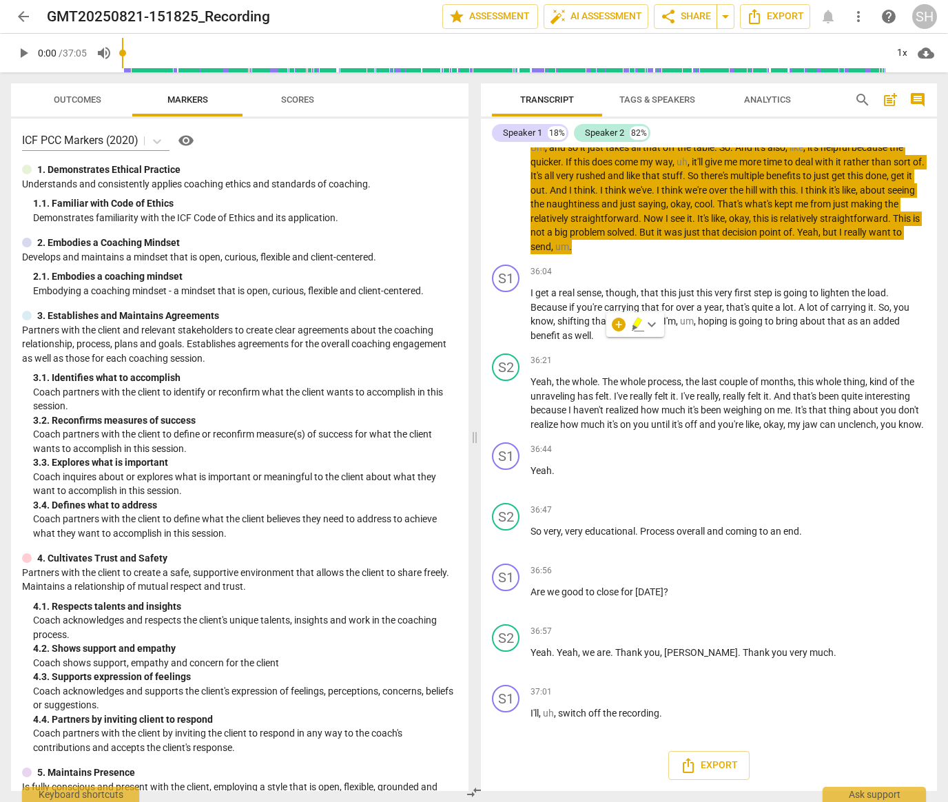
scroll to position [9959, 0]
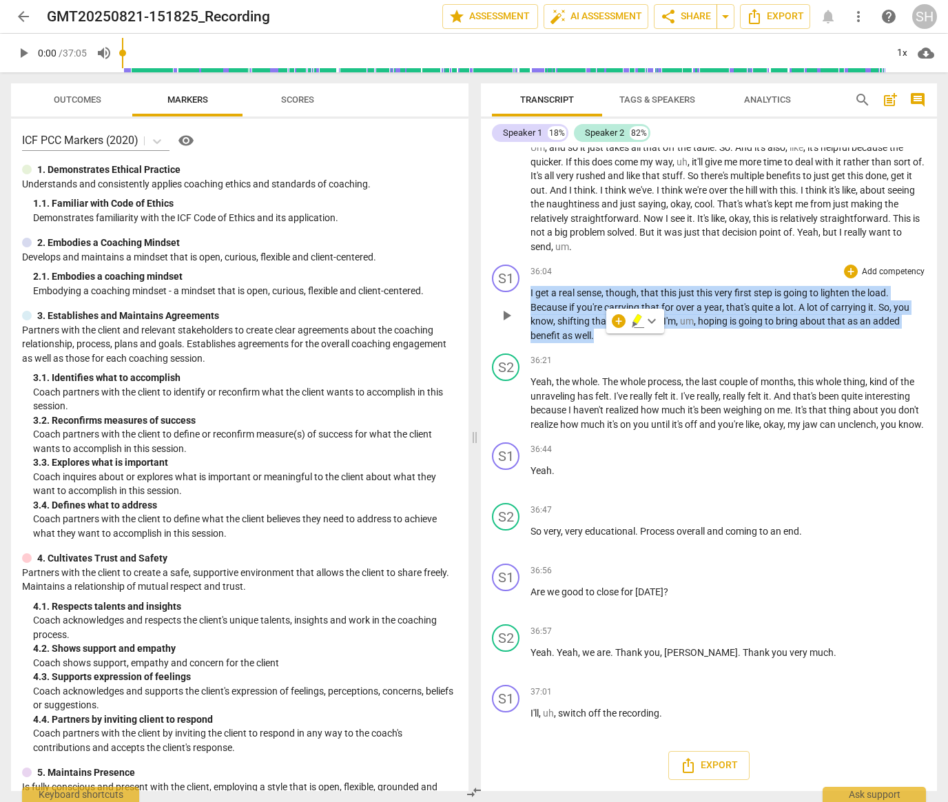
drag, startPoint x: 531, startPoint y: 384, endPoint x: 626, endPoint y: 426, distance: 104.0
click at [626, 343] on p "I get a real sense , though , that this just this very first step is going to l…" at bounding box center [729, 314] width 396 height 57
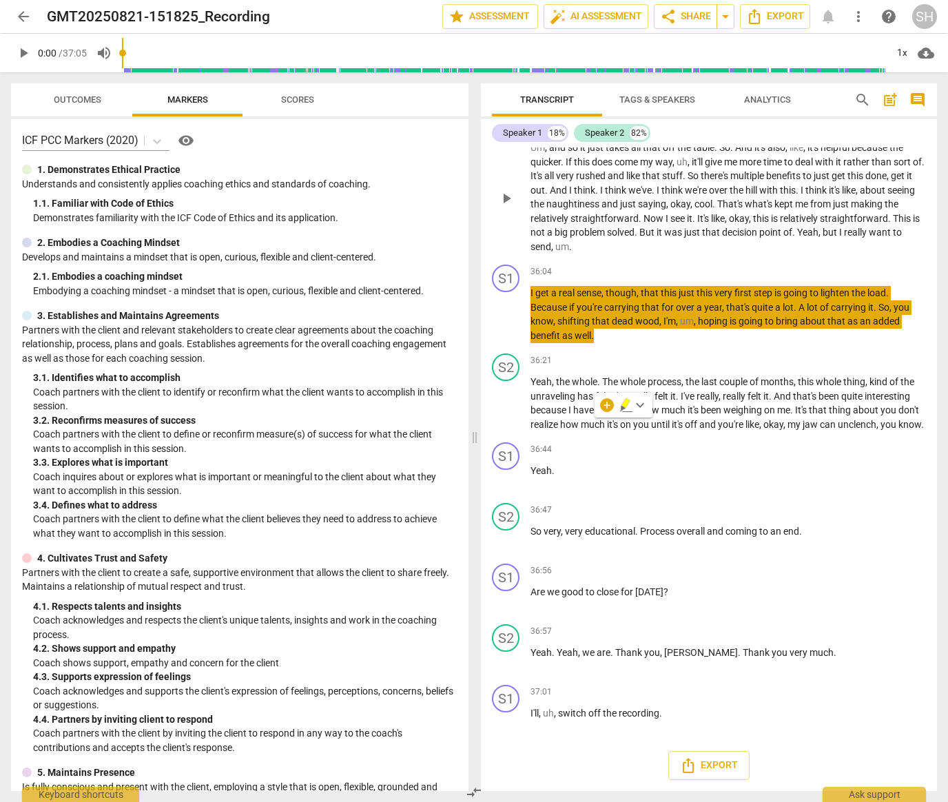
scroll to position [10066, 0]
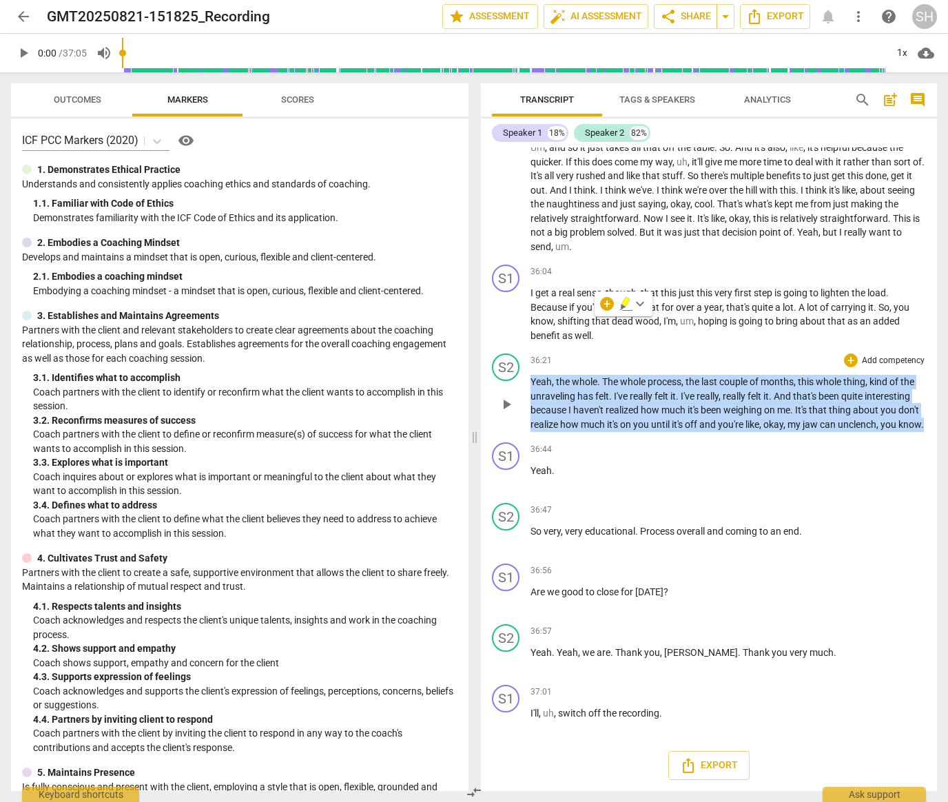
drag, startPoint x: 533, startPoint y: 367, endPoint x: 609, endPoint y: 425, distance: 96.4
click at [609, 425] on p "Yeah , the whole . The whole process , the last couple of months , this whole t…" at bounding box center [729, 403] width 396 height 57
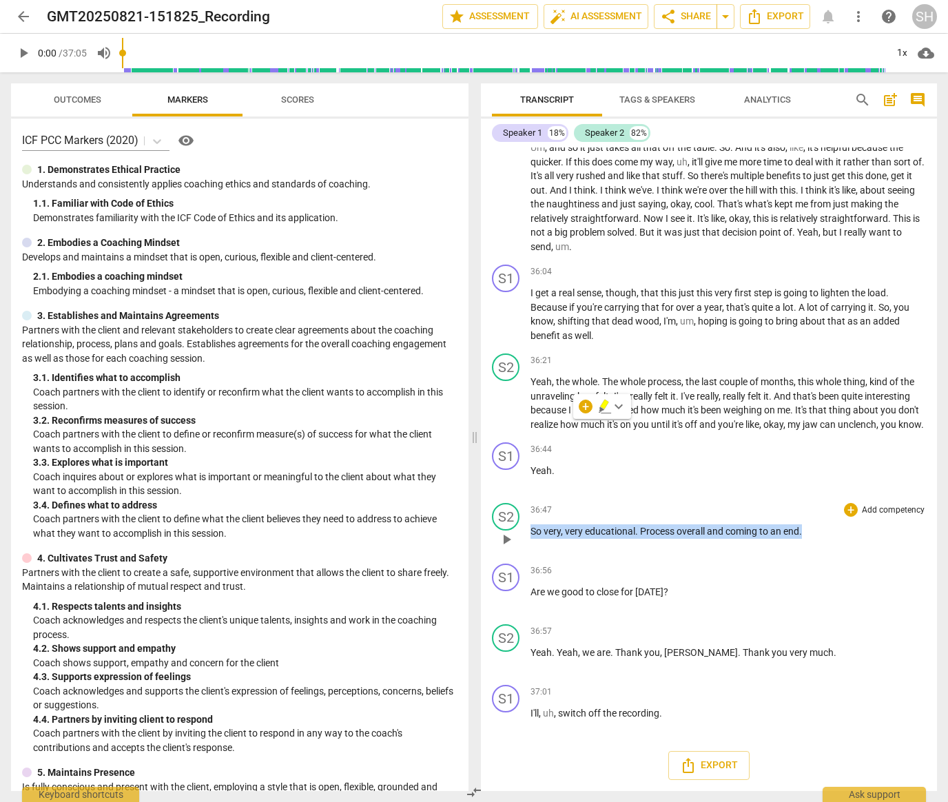
drag, startPoint x: 531, startPoint y: 530, endPoint x: 823, endPoint y: 538, distance: 291.6
click at [823, 538] on p "So very , very educational . Process overall and coming to an end ." at bounding box center [729, 531] width 396 height 14
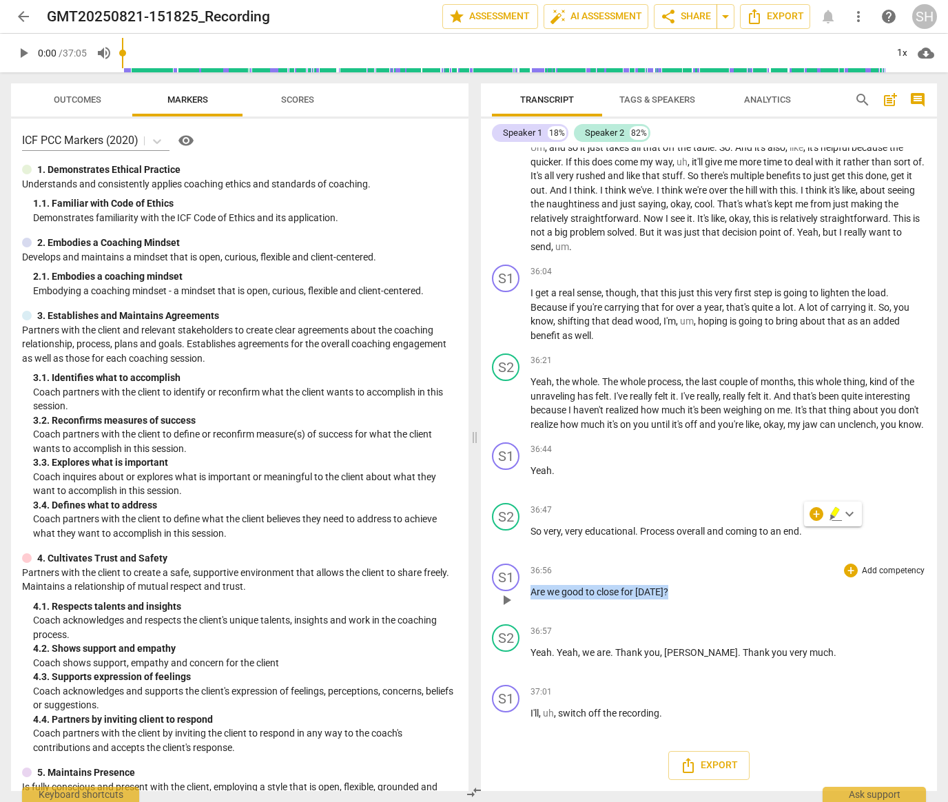
drag, startPoint x: 533, startPoint y: 591, endPoint x: 688, endPoint y: 590, distance: 155.1
click at [688, 590] on p "Are we good to close for [DATE] ?" at bounding box center [729, 592] width 396 height 14
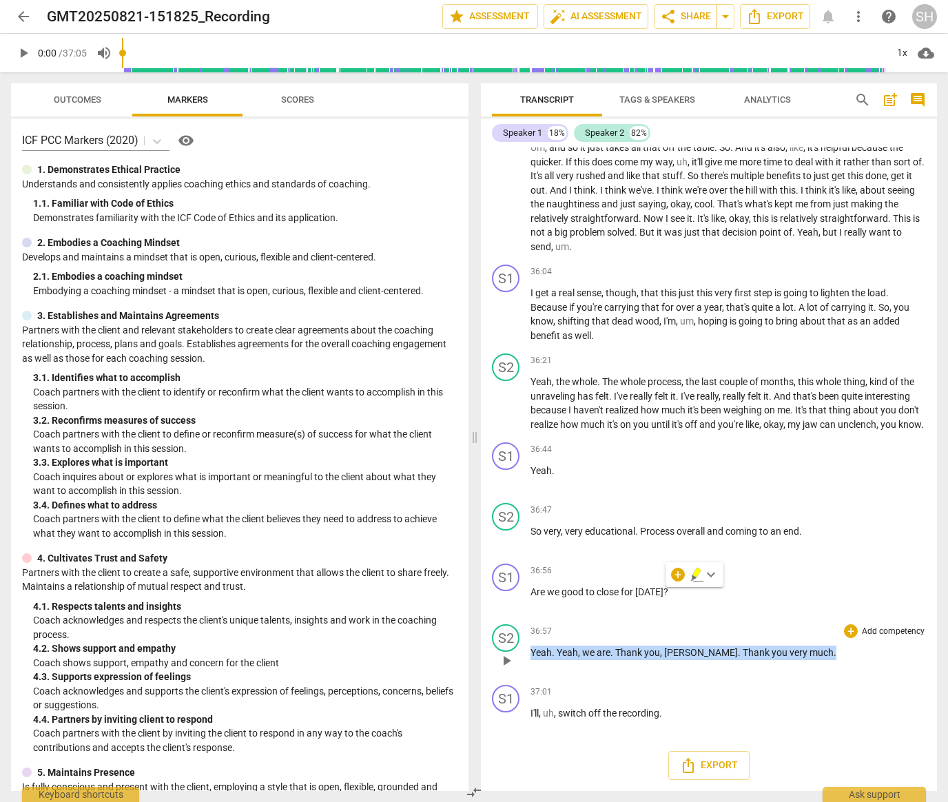
drag, startPoint x: 532, startPoint y: 651, endPoint x: 808, endPoint y: 650, distance: 276.4
click at [808, 650] on p "Yeah . Yeah , we are . Thank you , [PERSON_NAME] . Thank you very much ." at bounding box center [729, 653] width 396 height 14
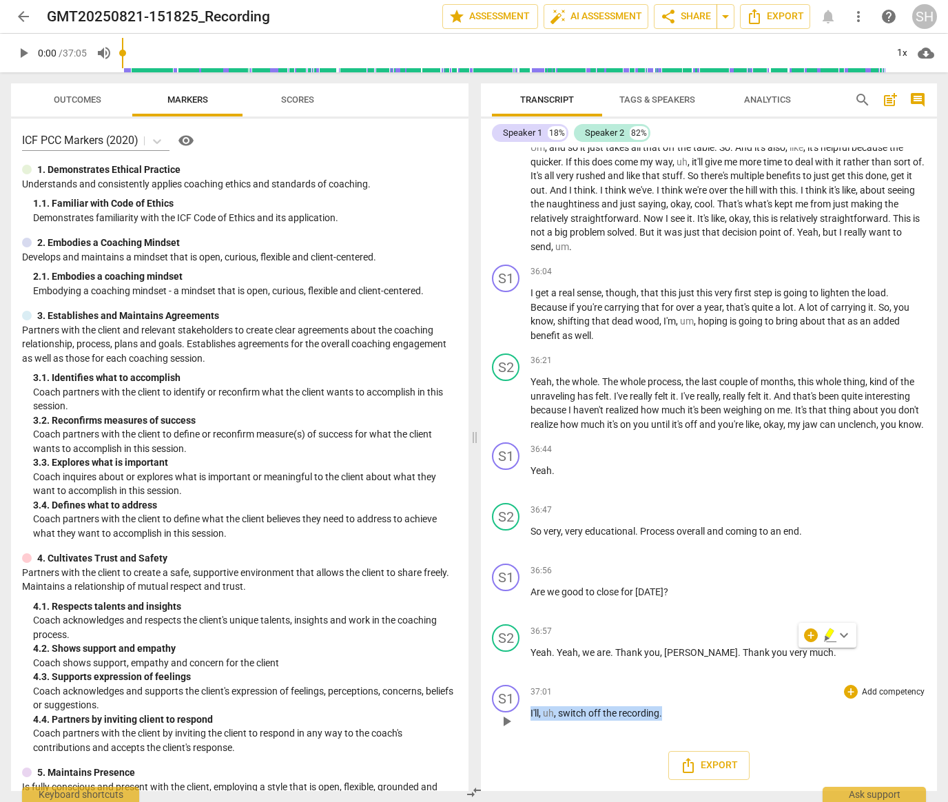
drag, startPoint x: 531, startPoint y: 711, endPoint x: 695, endPoint y: 711, distance: 164.0
click at [695, 711] on p "I'll , uh , switch off the recording ." at bounding box center [729, 713] width 396 height 14
click at [714, 767] on span "Export" at bounding box center [709, 765] width 58 height 17
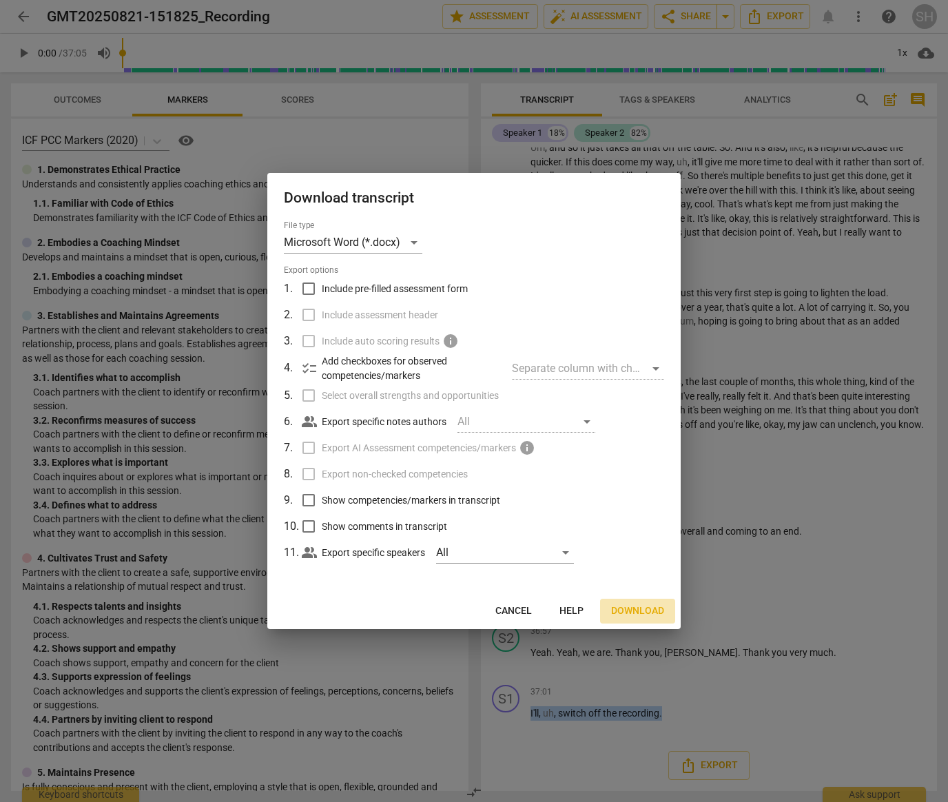
click at [629, 611] on span "Download" at bounding box center [637, 611] width 53 height 14
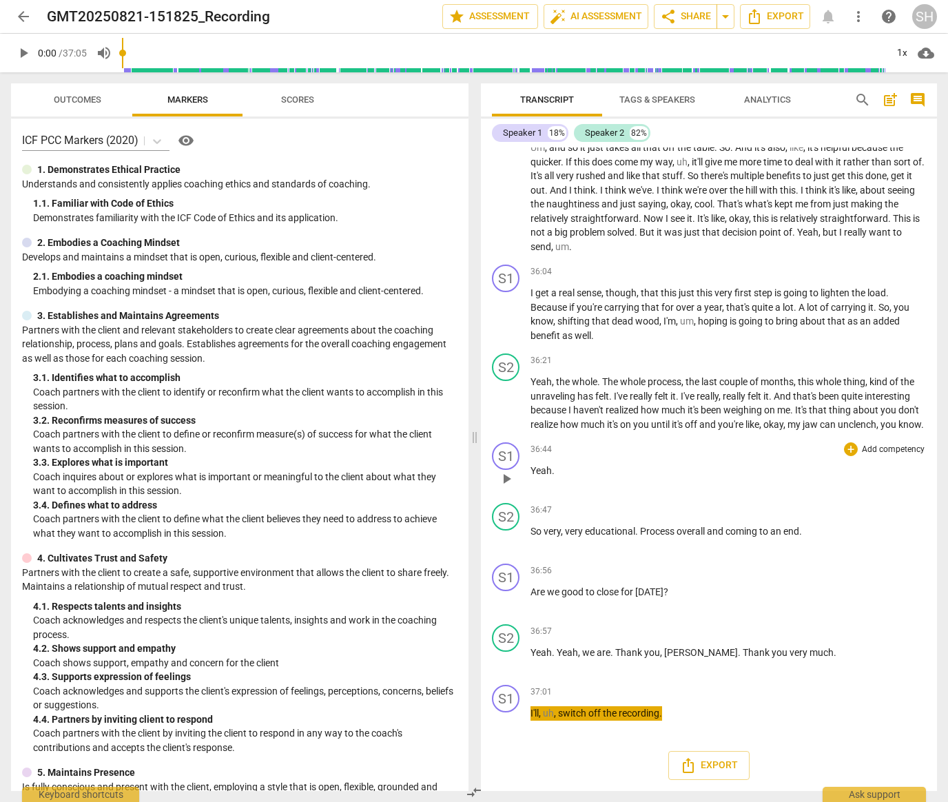
scroll to position [10065, 0]
click at [590, 15] on span "auto_fix_high AI Assessment" at bounding box center [596, 16] width 92 height 17
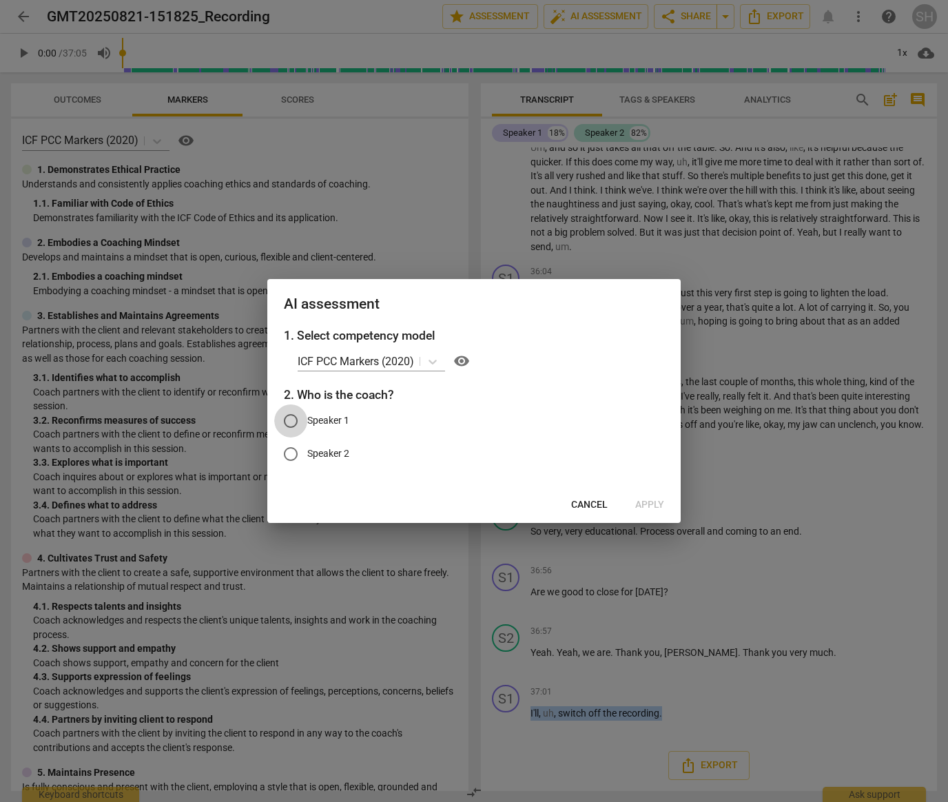
click at [289, 419] on input "Speaker 1" at bounding box center [290, 421] width 33 height 33
radio input "true"
click at [651, 504] on span "Apply" at bounding box center [649, 505] width 29 height 14
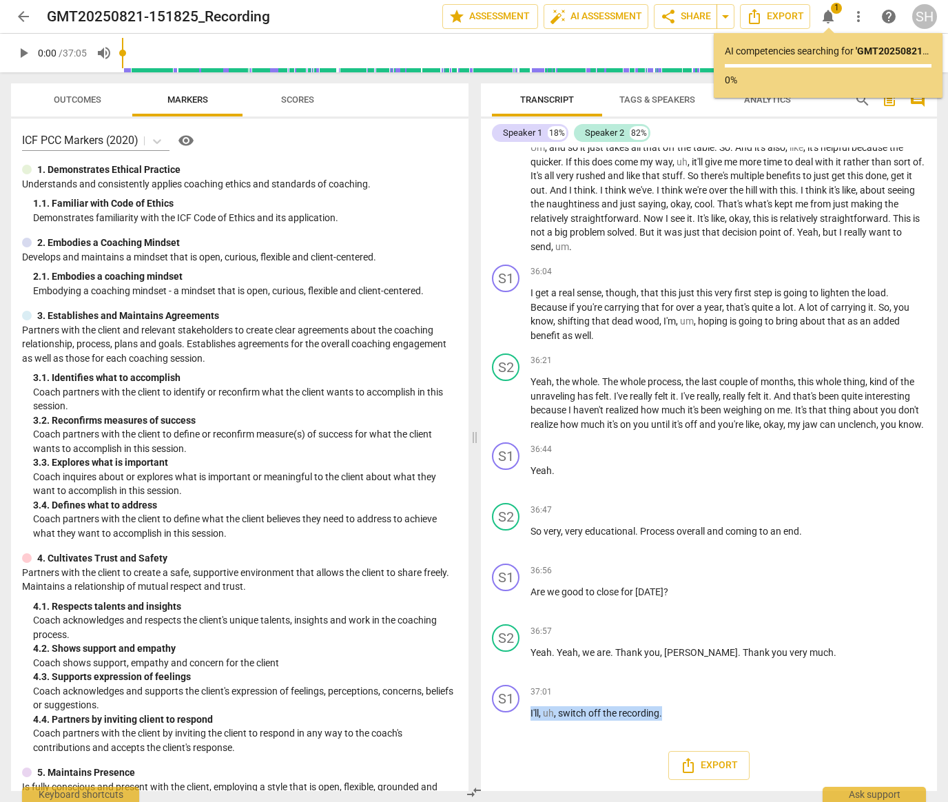
click at [651, 504] on div "36:47 + Add competency keyboard_arrow_right" at bounding box center [729, 510] width 396 height 14
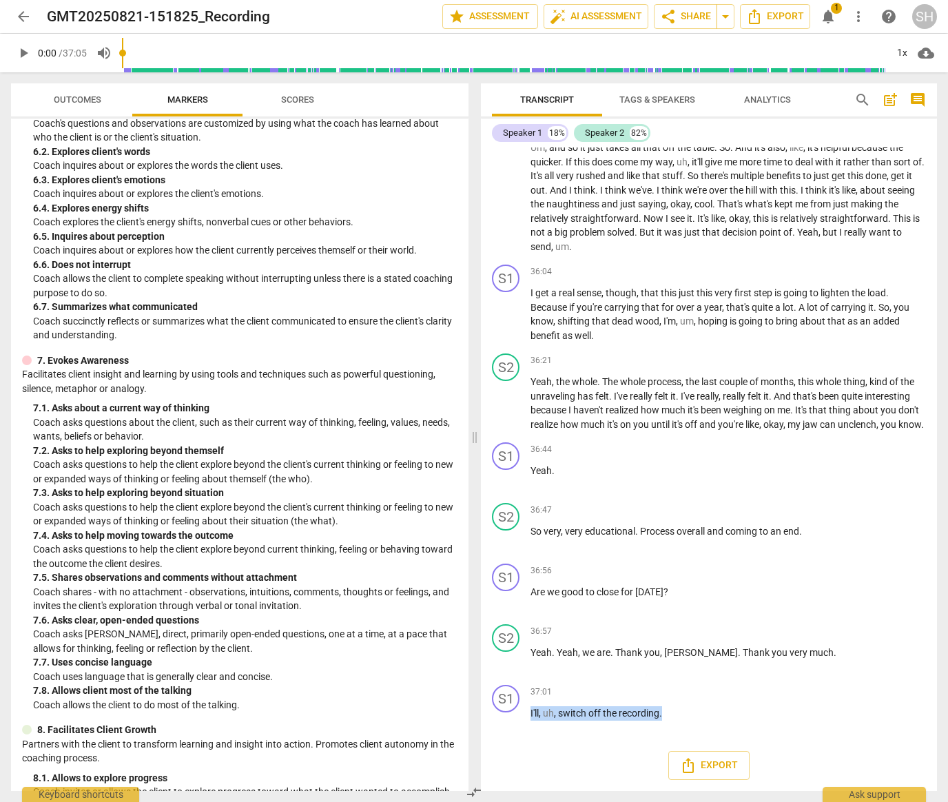
scroll to position [1213, 0]
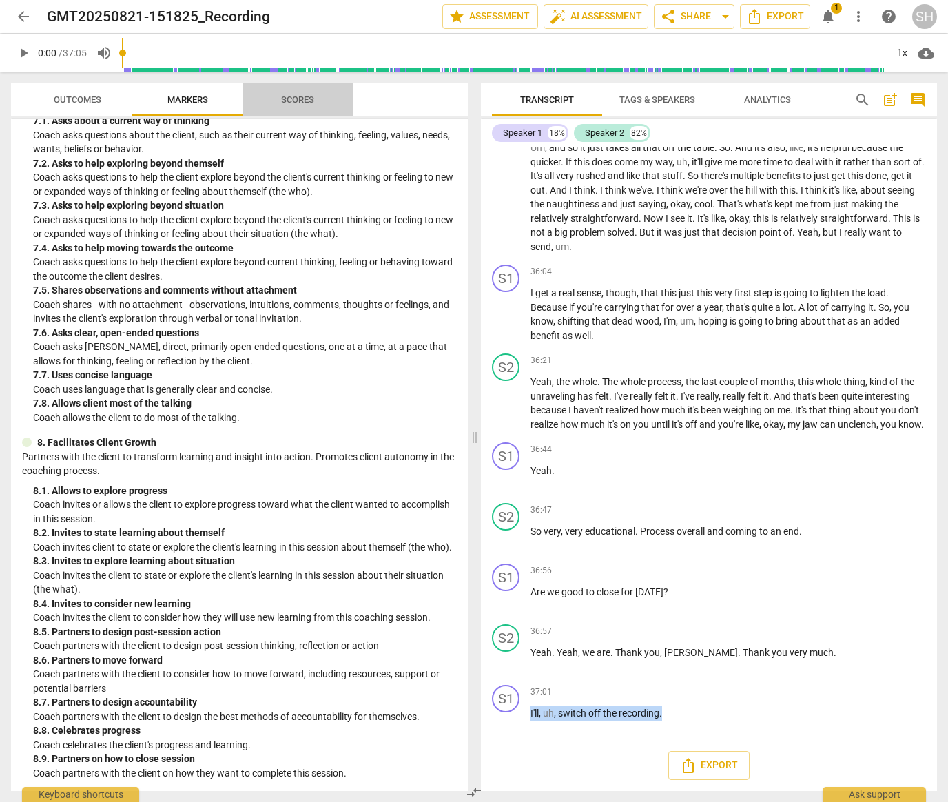
click at [303, 95] on span "Scores" at bounding box center [297, 99] width 33 height 10
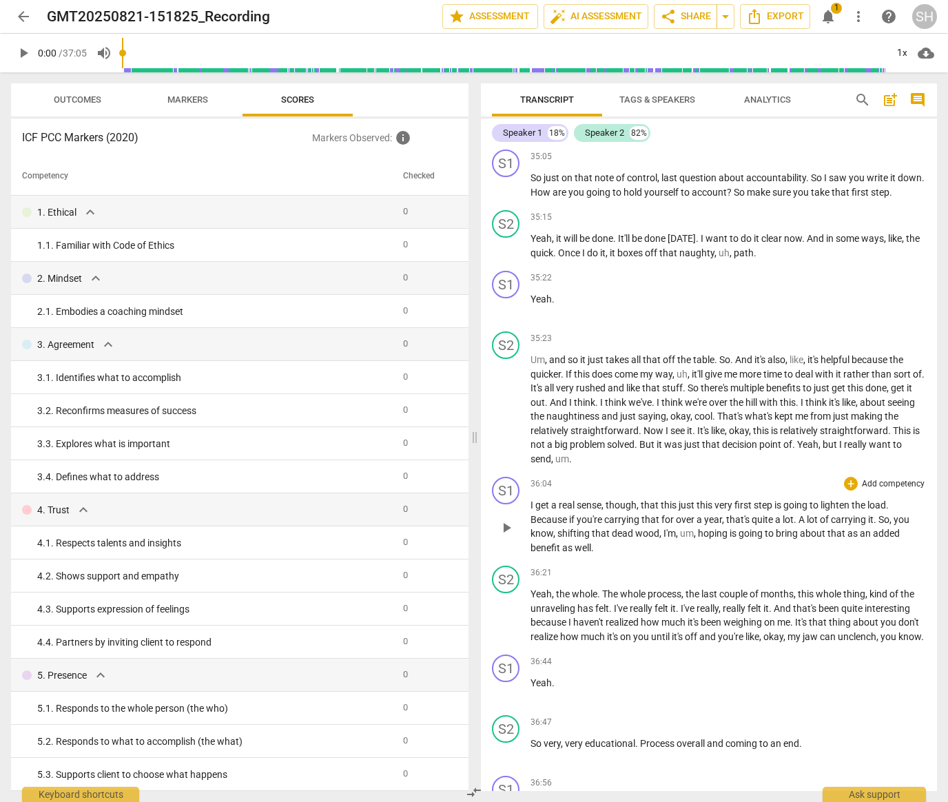
scroll to position [9722, 0]
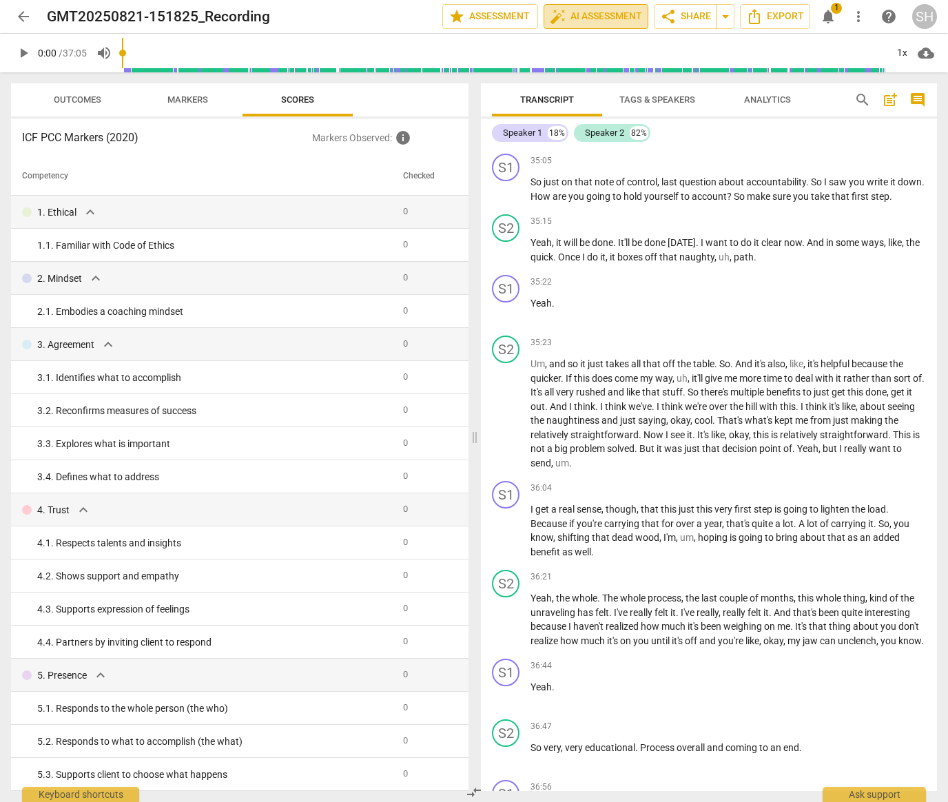
click at [602, 14] on span "auto_fix_high AI Assessment" at bounding box center [596, 16] width 92 height 17
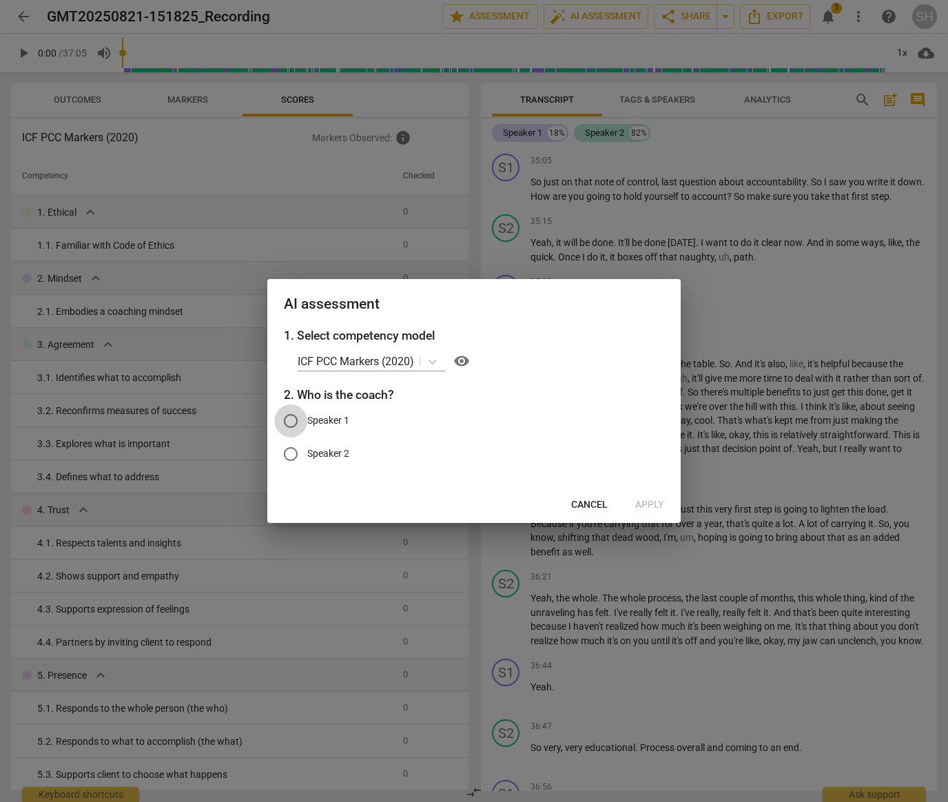
click at [291, 420] on input "Speaker 1" at bounding box center [290, 421] width 33 height 33
radio input "true"
click at [646, 506] on span "Apply" at bounding box center [649, 505] width 29 height 14
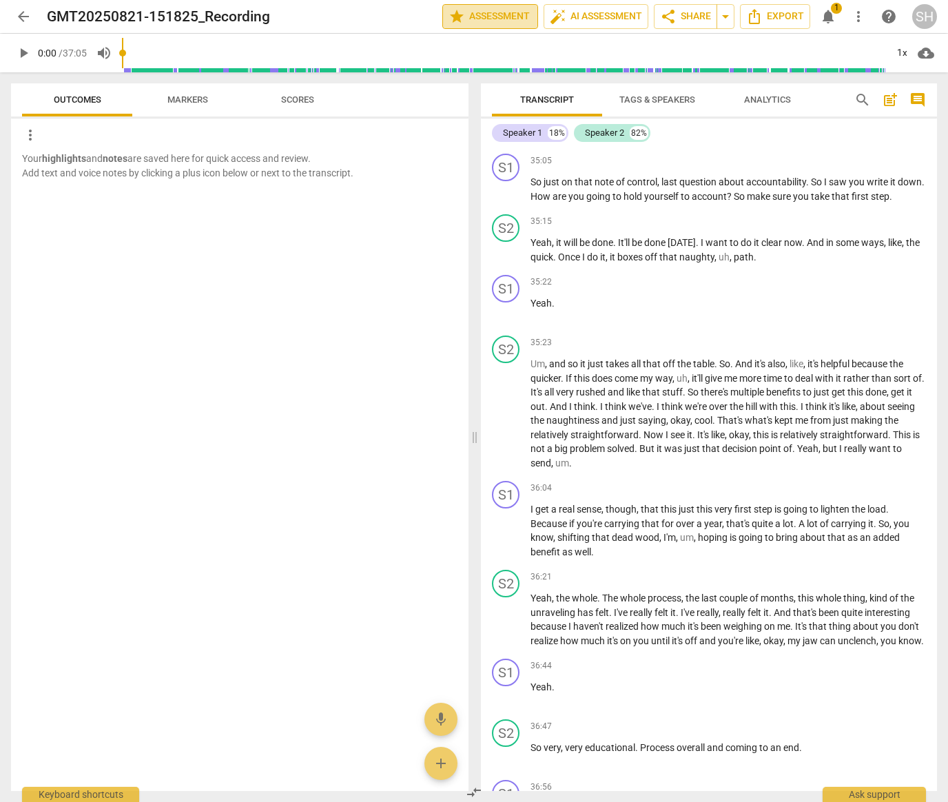
click at [504, 19] on span "star Assessment" at bounding box center [490, 16] width 83 height 17
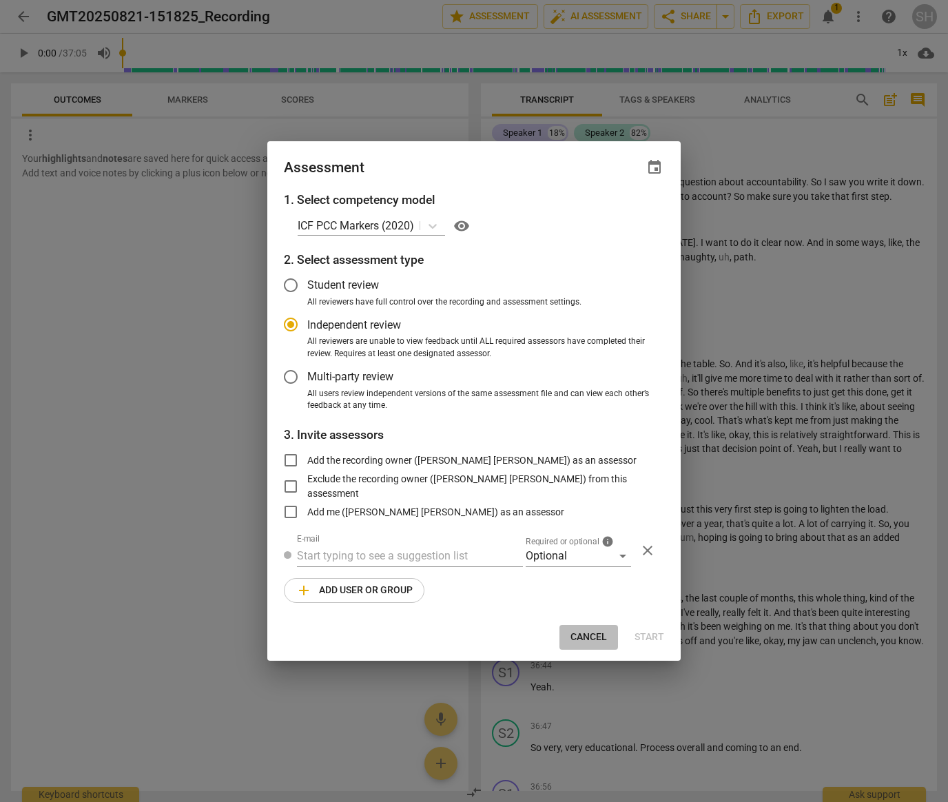
click at [601, 638] on span "Cancel" at bounding box center [589, 638] width 37 height 14
radio input "false"
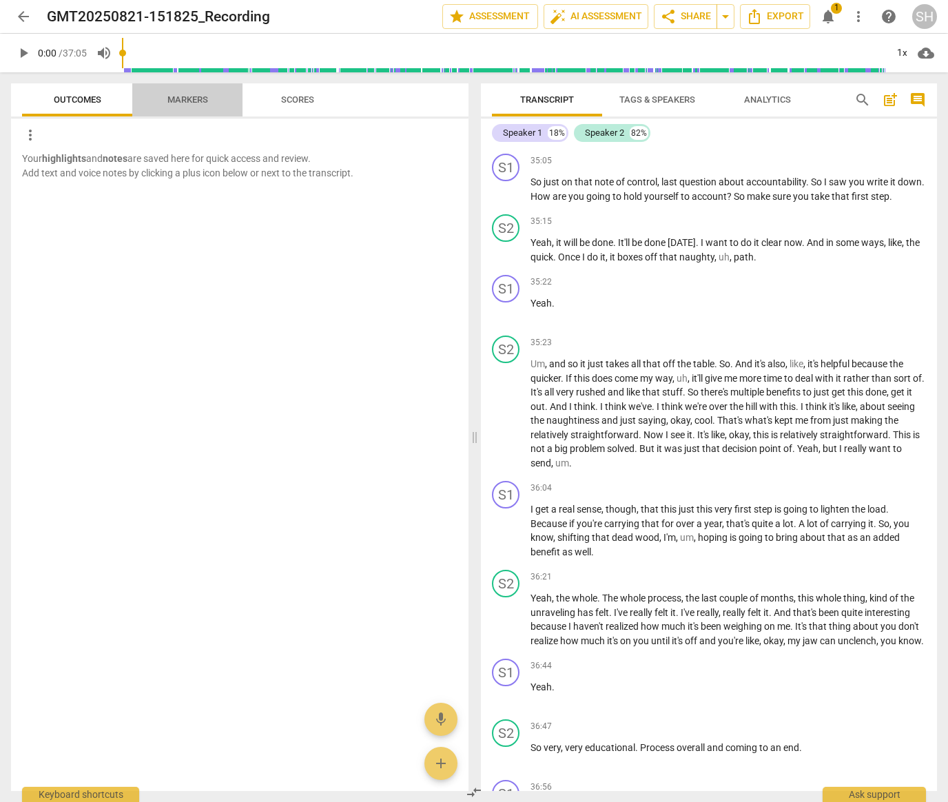
click at [187, 96] on span "Markers" at bounding box center [187, 99] width 41 height 10
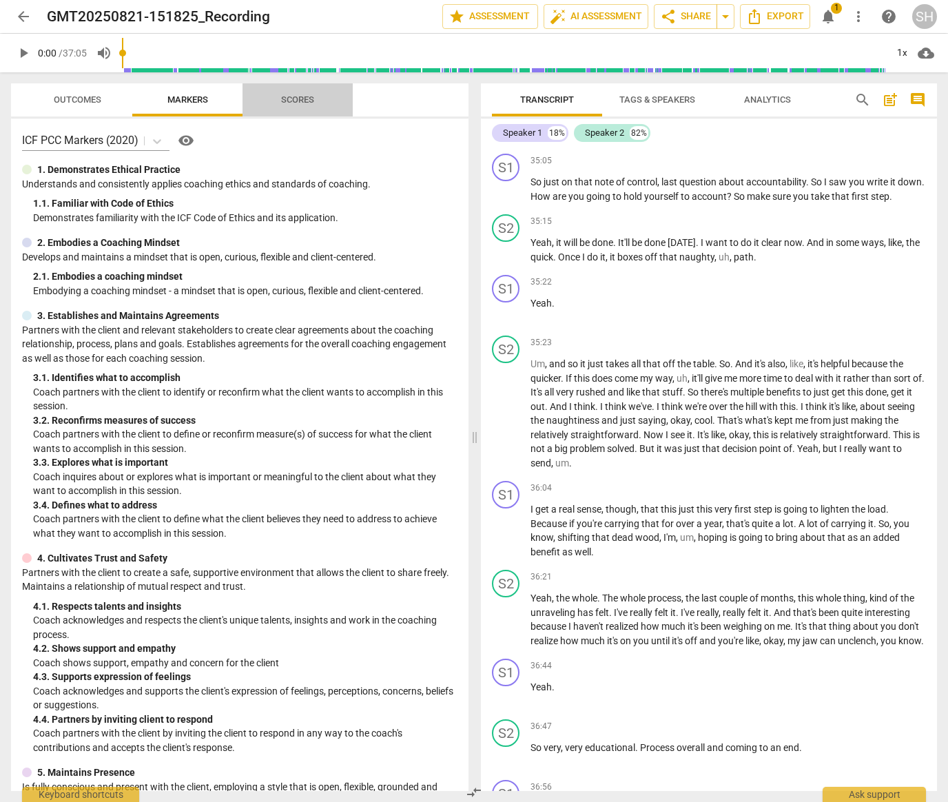
click at [300, 99] on span "Scores" at bounding box center [297, 99] width 33 height 10
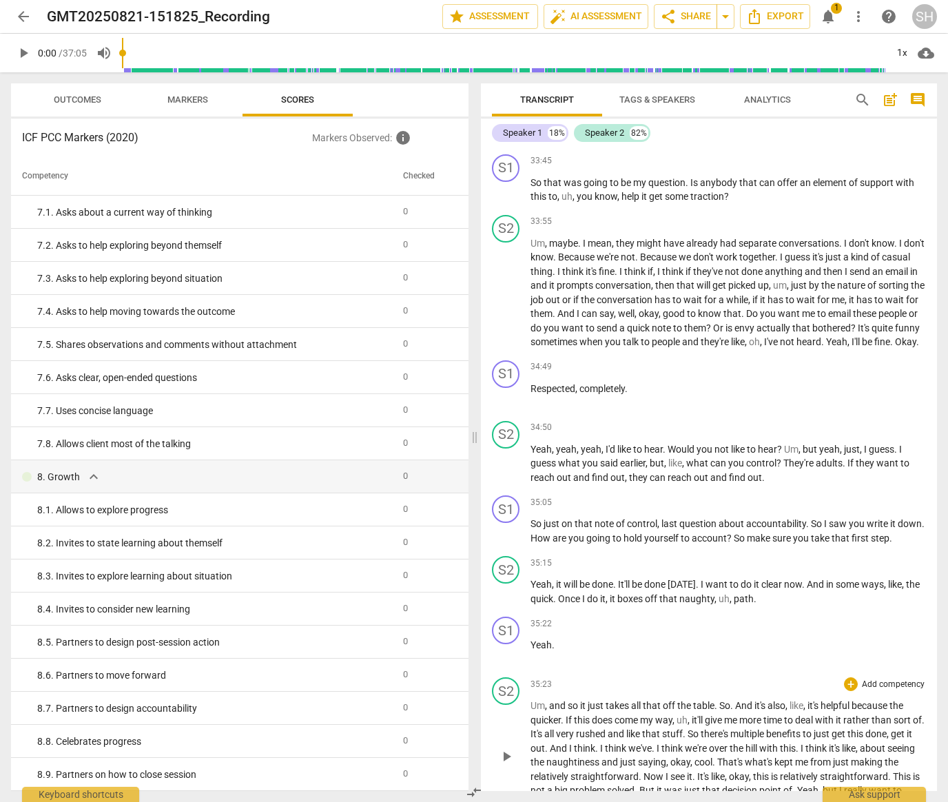
scroll to position [9377, 0]
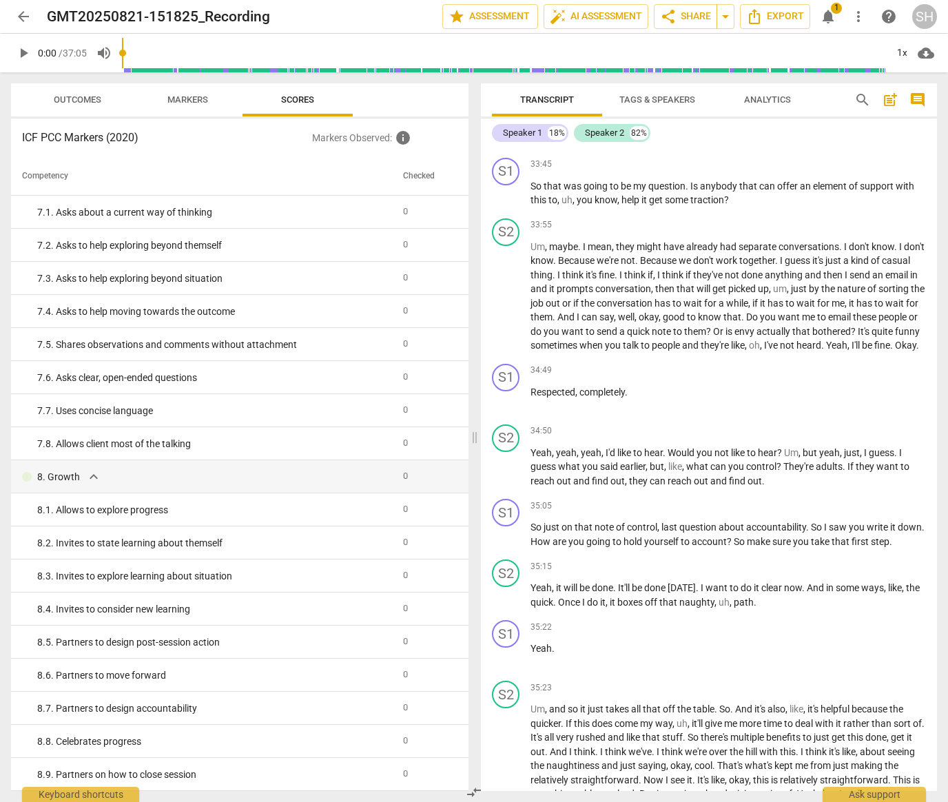
click at [862, 17] on span "more_vert" at bounding box center [858, 16] width 17 height 17
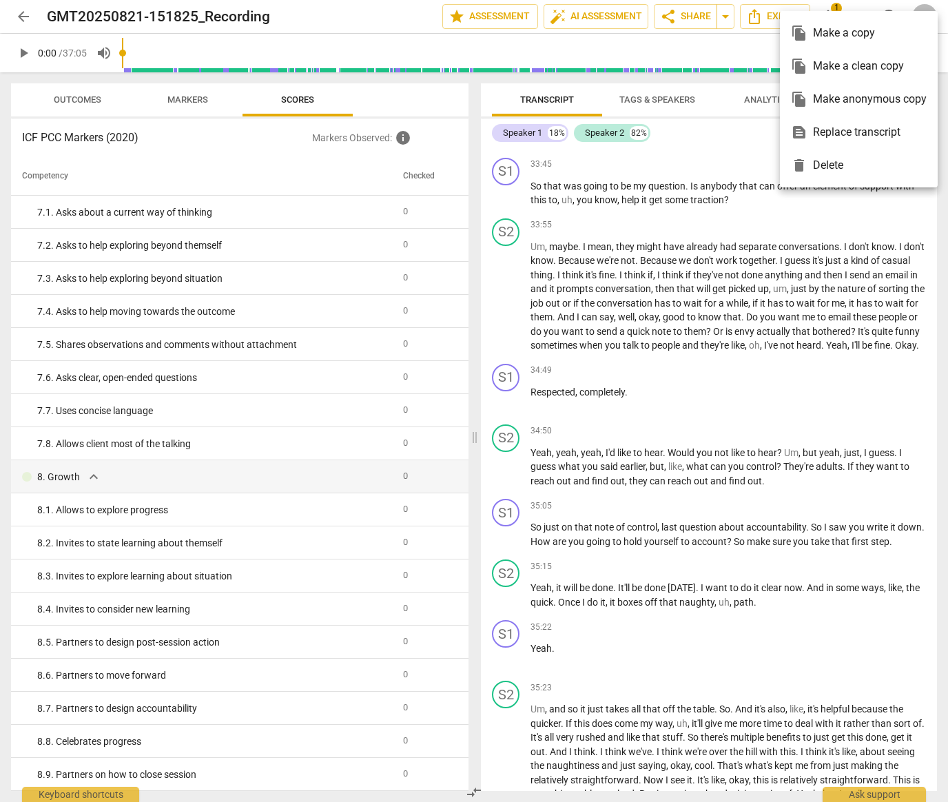
click at [941, 2] on div at bounding box center [474, 401] width 948 height 802
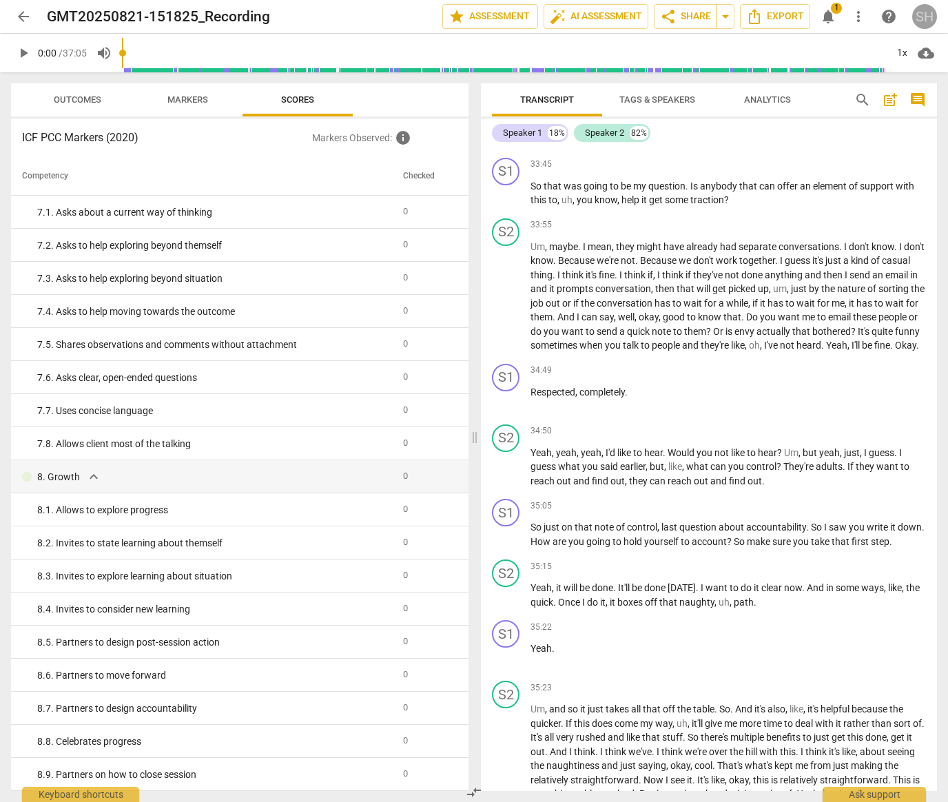
click at [925, 16] on div "SH" at bounding box center [924, 16] width 25 height 25
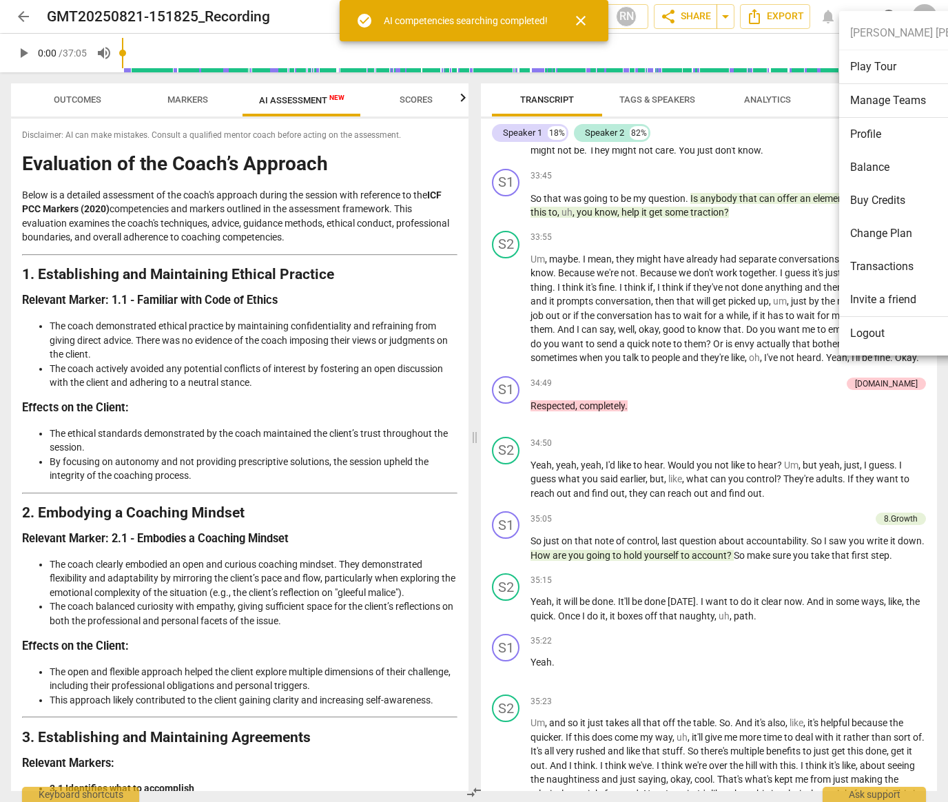
scroll to position [9388, 0]
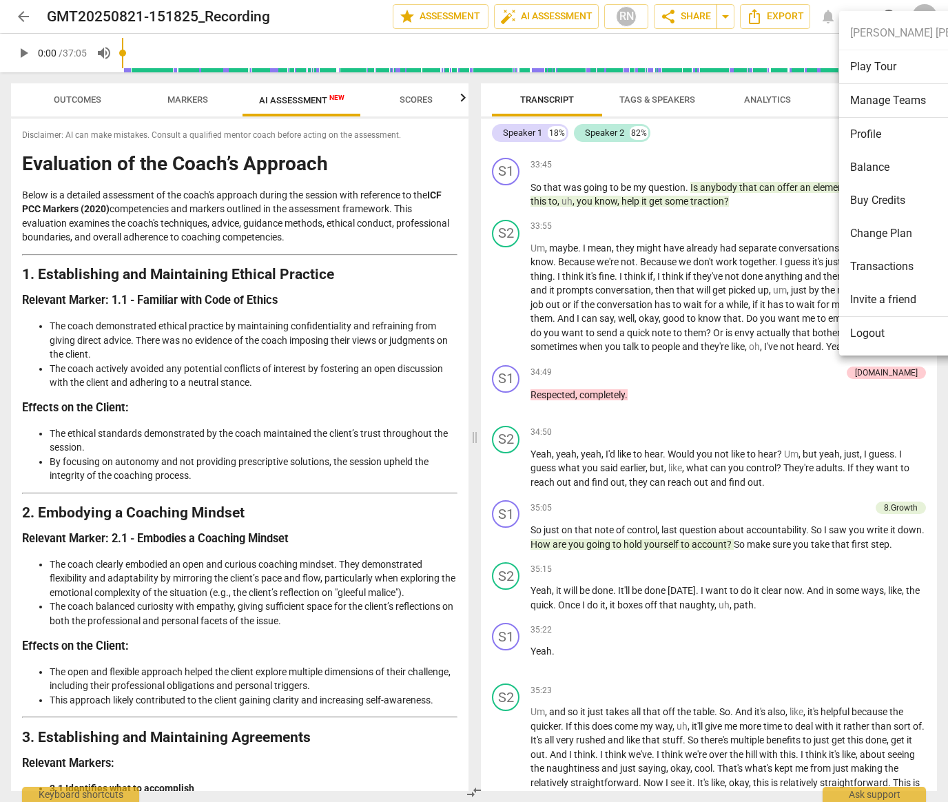
click at [793, 501] on div at bounding box center [474, 401] width 948 height 802
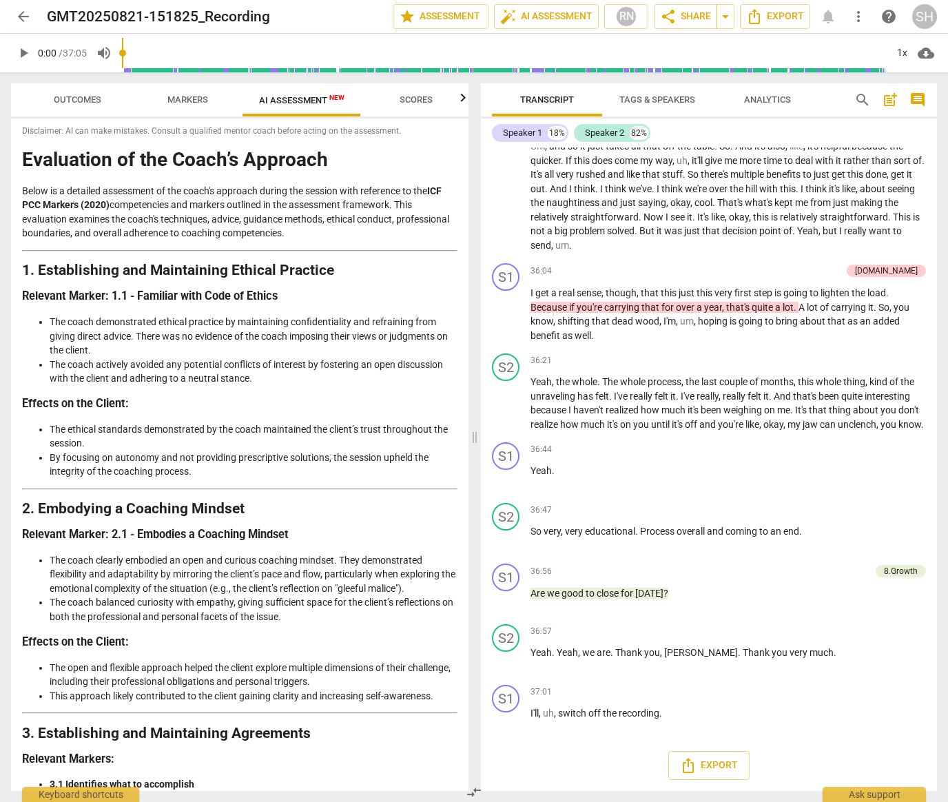
scroll to position [0, 0]
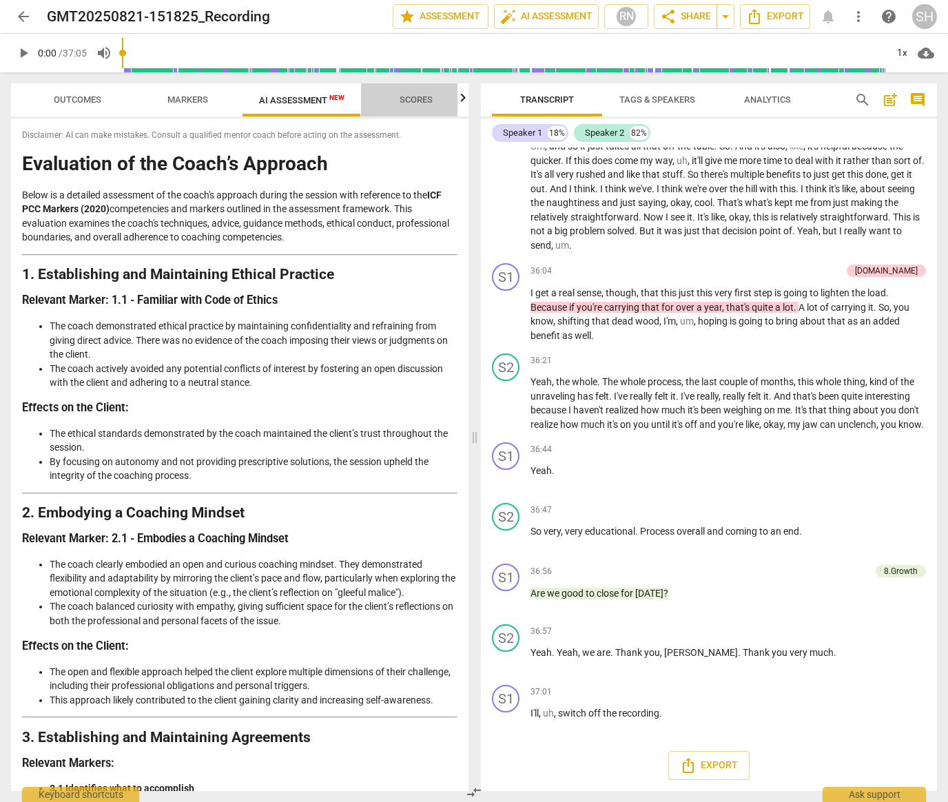
click at [416, 96] on span "Scores" at bounding box center [416, 99] width 33 height 10
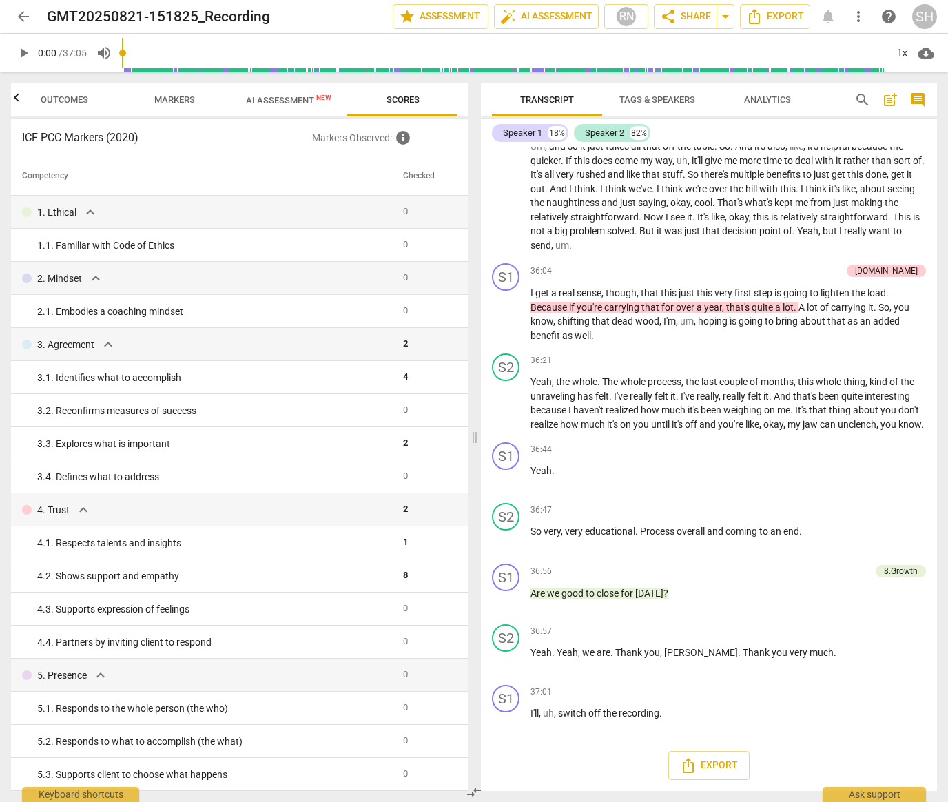
click at [80, 97] on span "Outcomes" at bounding box center [65, 99] width 48 height 10
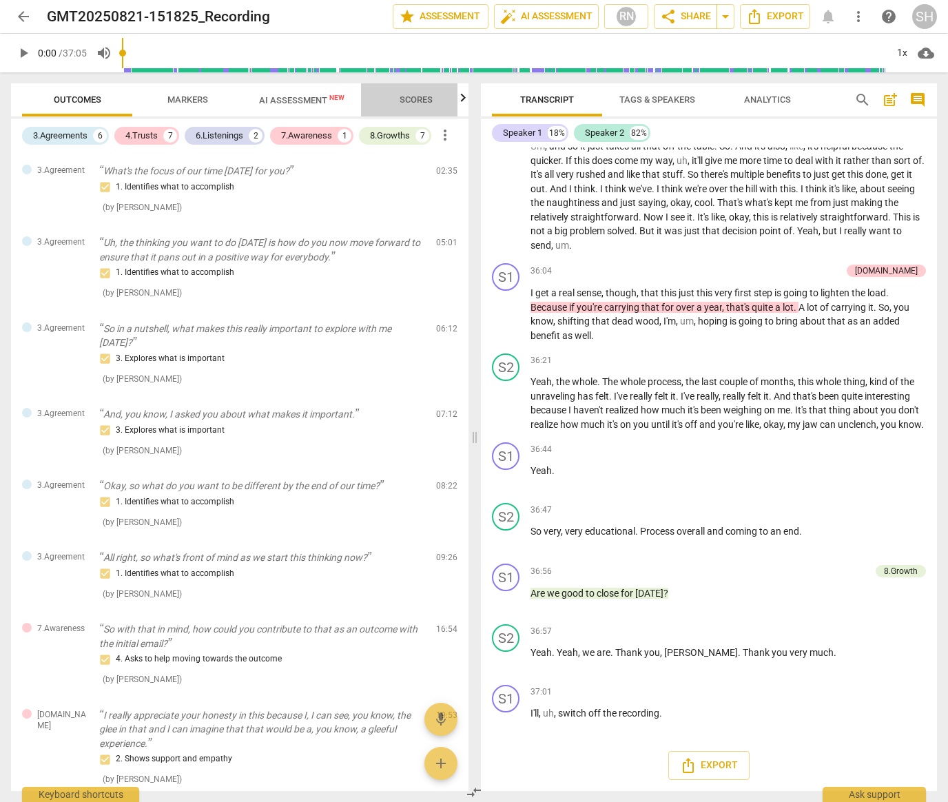
click at [415, 93] on span "Scores" at bounding box center [416, 100] width 66 height 19
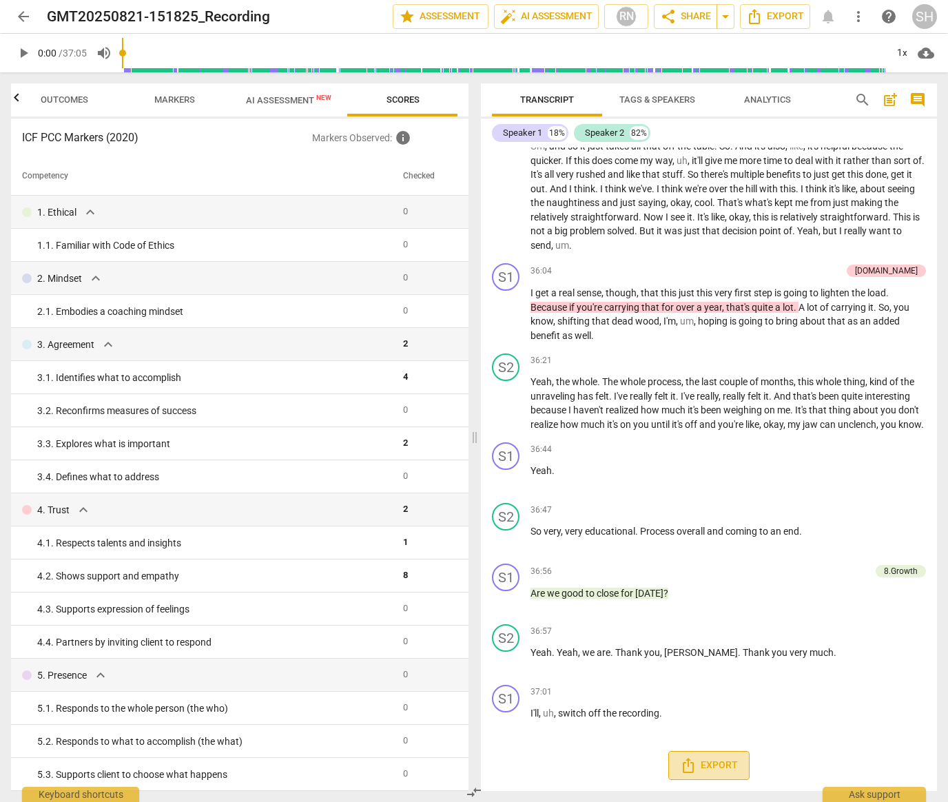
click at [713, 768] on span "Export" at bounding box center [709, 765] width 58 height 17
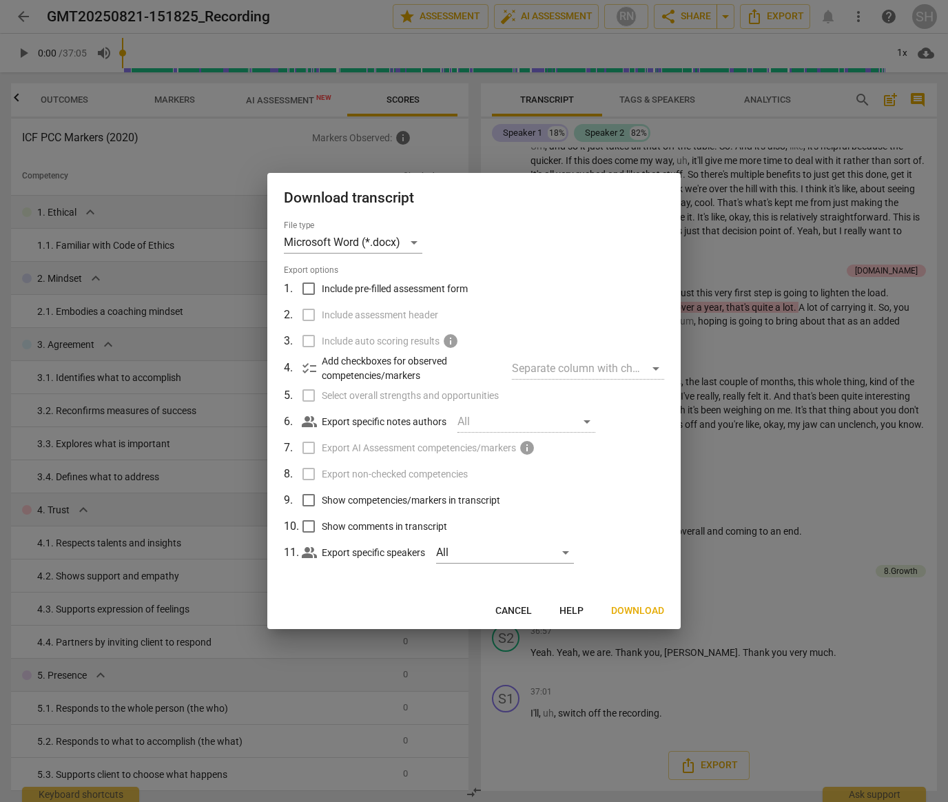
click at [311, 500] on input "Show competencies/markers in transcript" at bounding box center [309, 500] width 26 height 26
checkbox input "true"
click at [309, 527] on input "Show comments in transcript" at bounding box center [309, 526] width 26 height 26
checkbox input "true"
click at [307, 366] on span "checklist" at bounding box center [309, 368] width 17 height 17
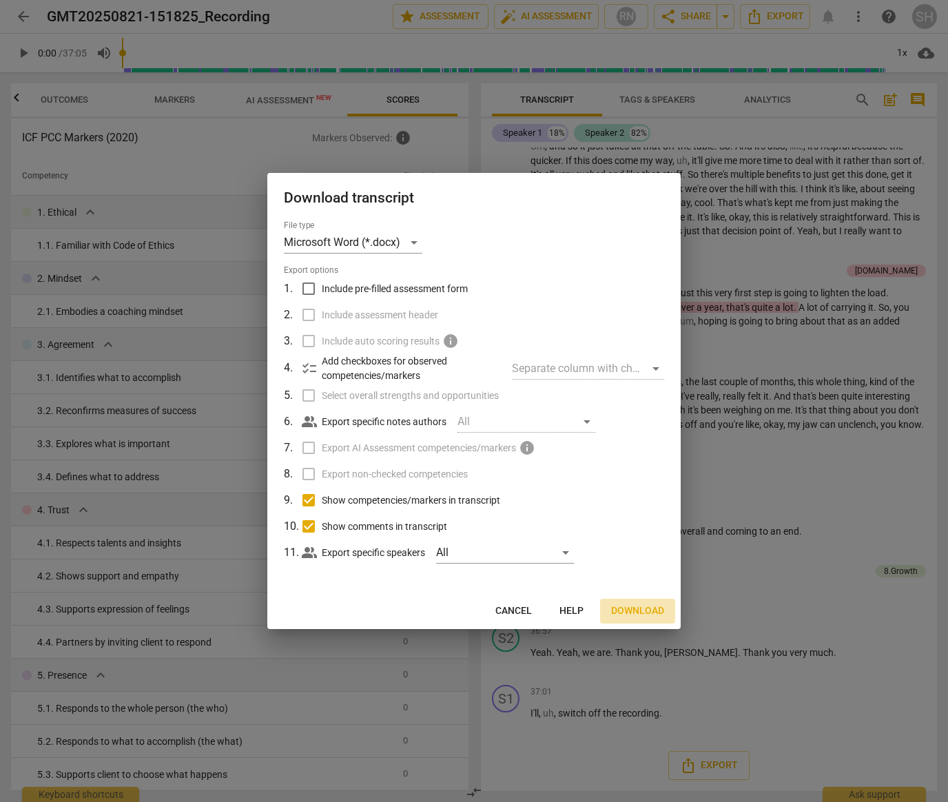
click at [644, 610] on span "Download" at bounding box center [637, 611] width 53 height 14
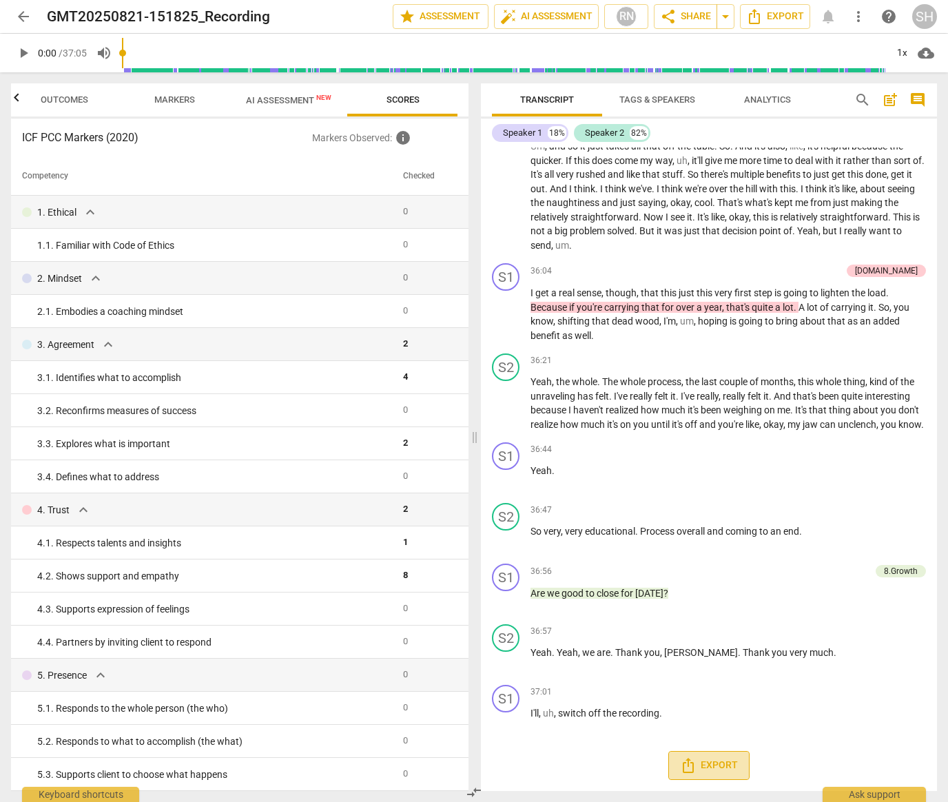
click at [704, 764] on span "Export" at bounding box center [709, 765] width 58 height 17
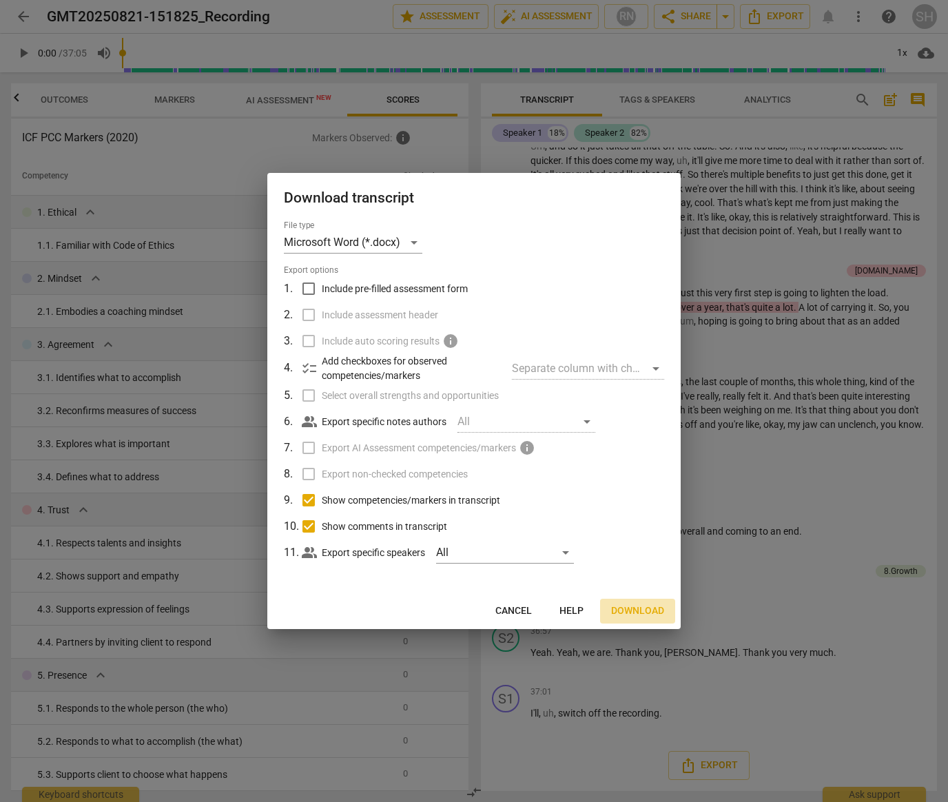
click at [640, 613] on span "Download" at bounding box center [637, 611] width 53 height 14
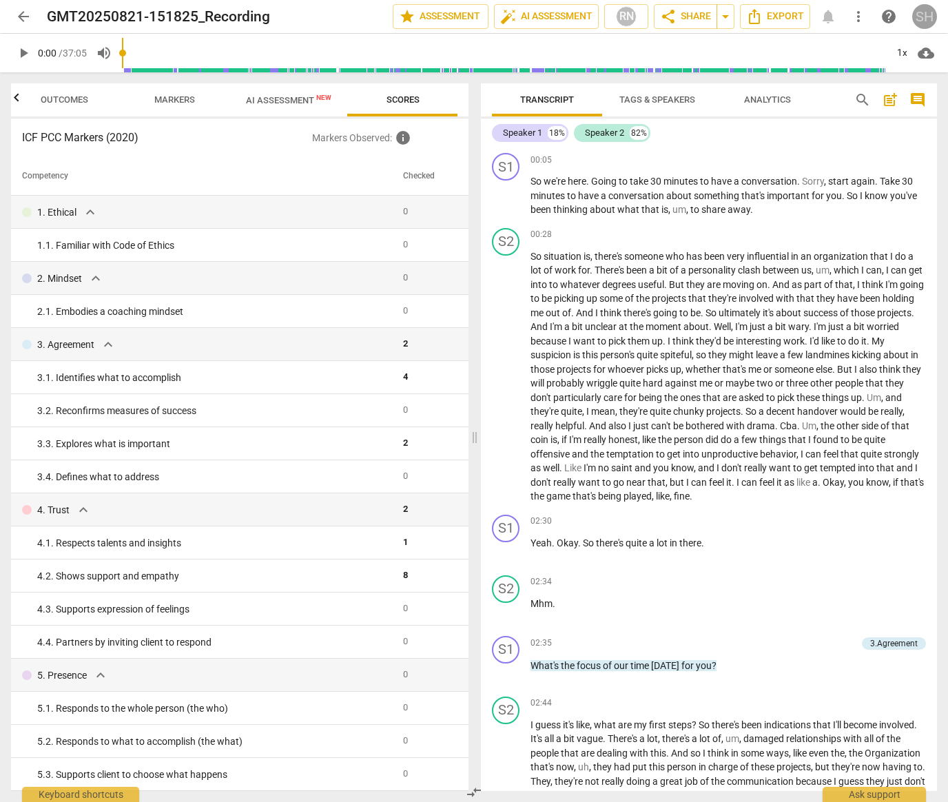
click at [921, 17] on div "SH" at bounding box center [924, 16] width 25 height 25
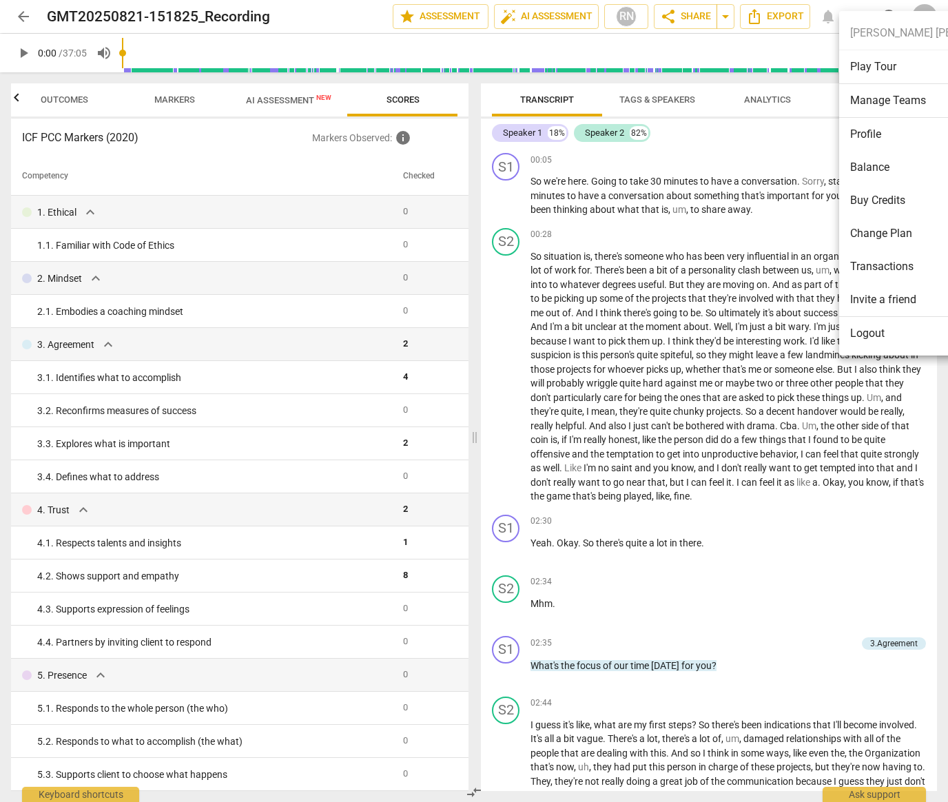
click at [741, 152] on div at bounding box center [474, 401] width 948 height 802
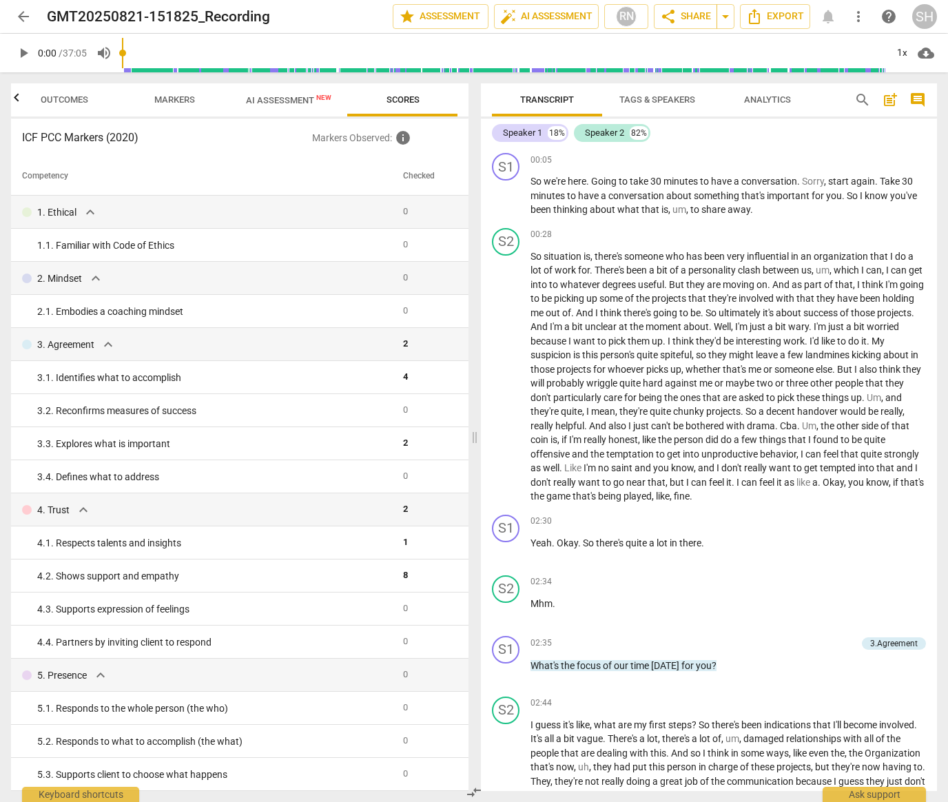
click at [857, 17] on span "more_vert" at bounding box center [858, 16] width 17 height 17
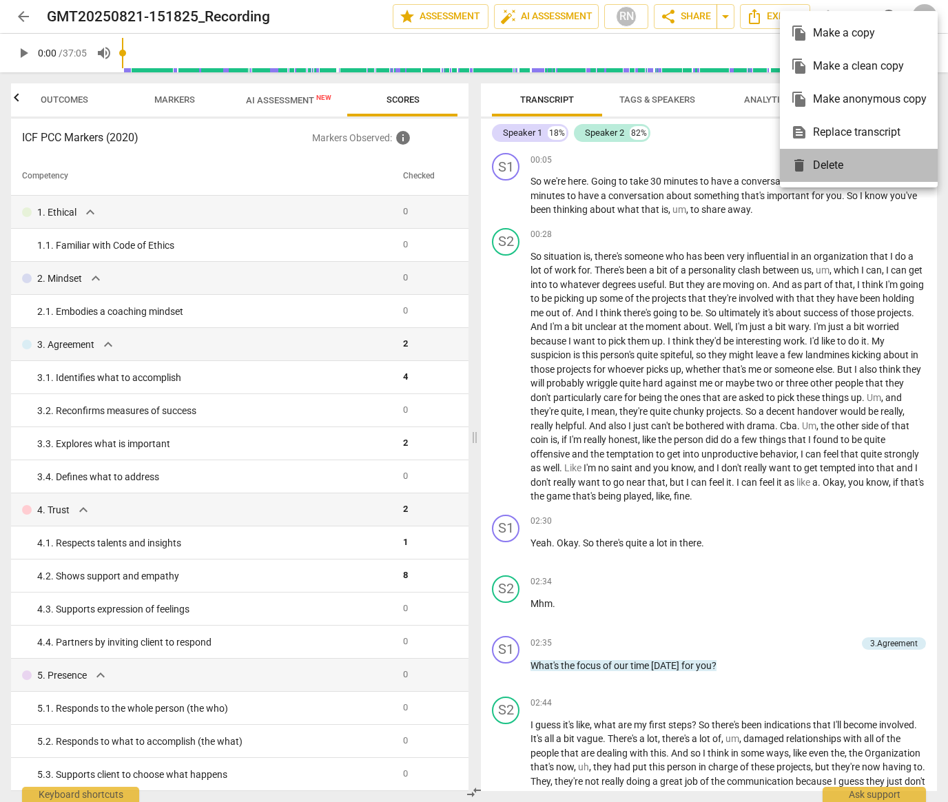
click at [825, 167] on div "delete Delete" at bounding box center [859, 165] width 136 height 33
